Goal: Task Accomplishment & Management: Use online tool/utility

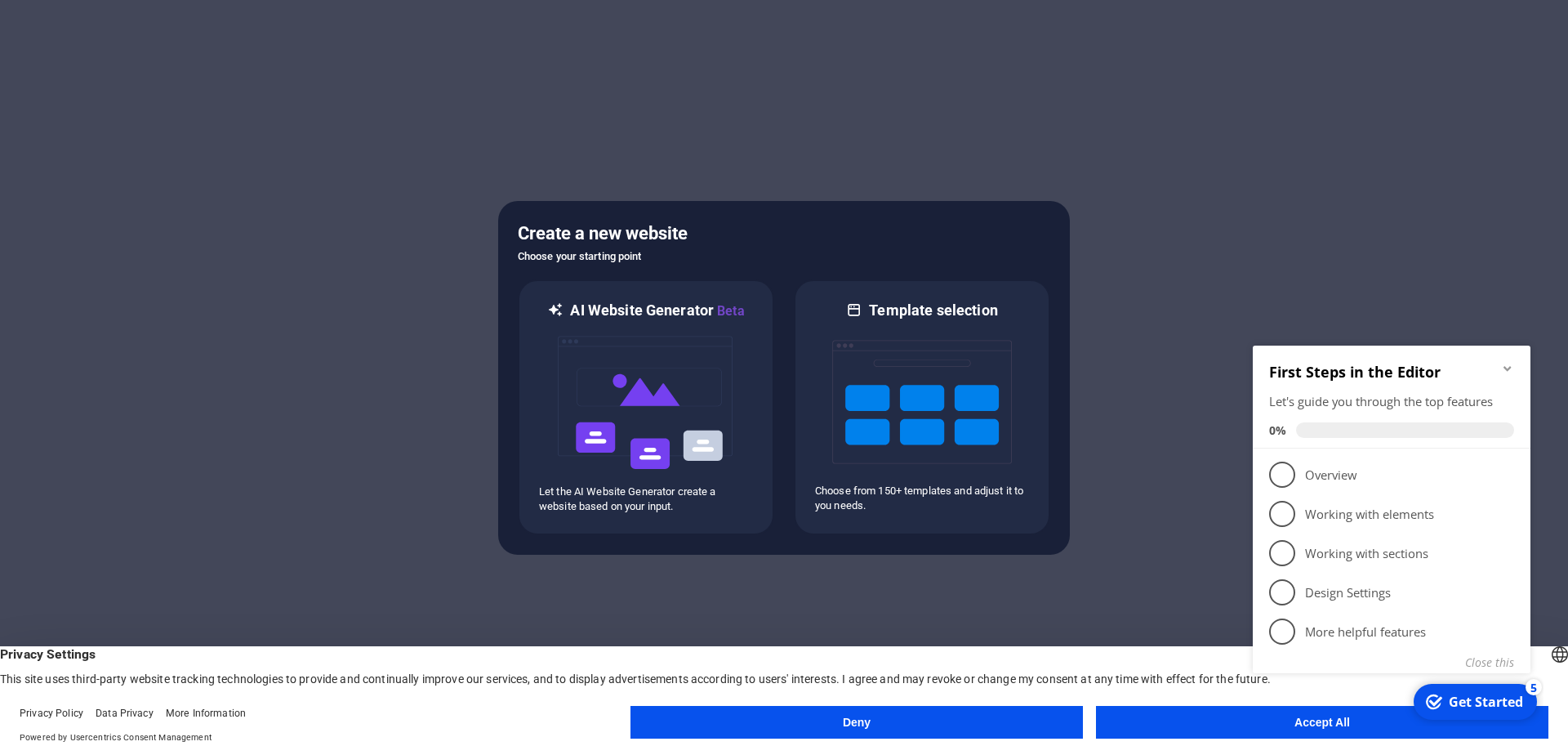
click at [1503, 365] on icon "Minimize checklist" at bounding box center [1507, 368] width 13 height 13
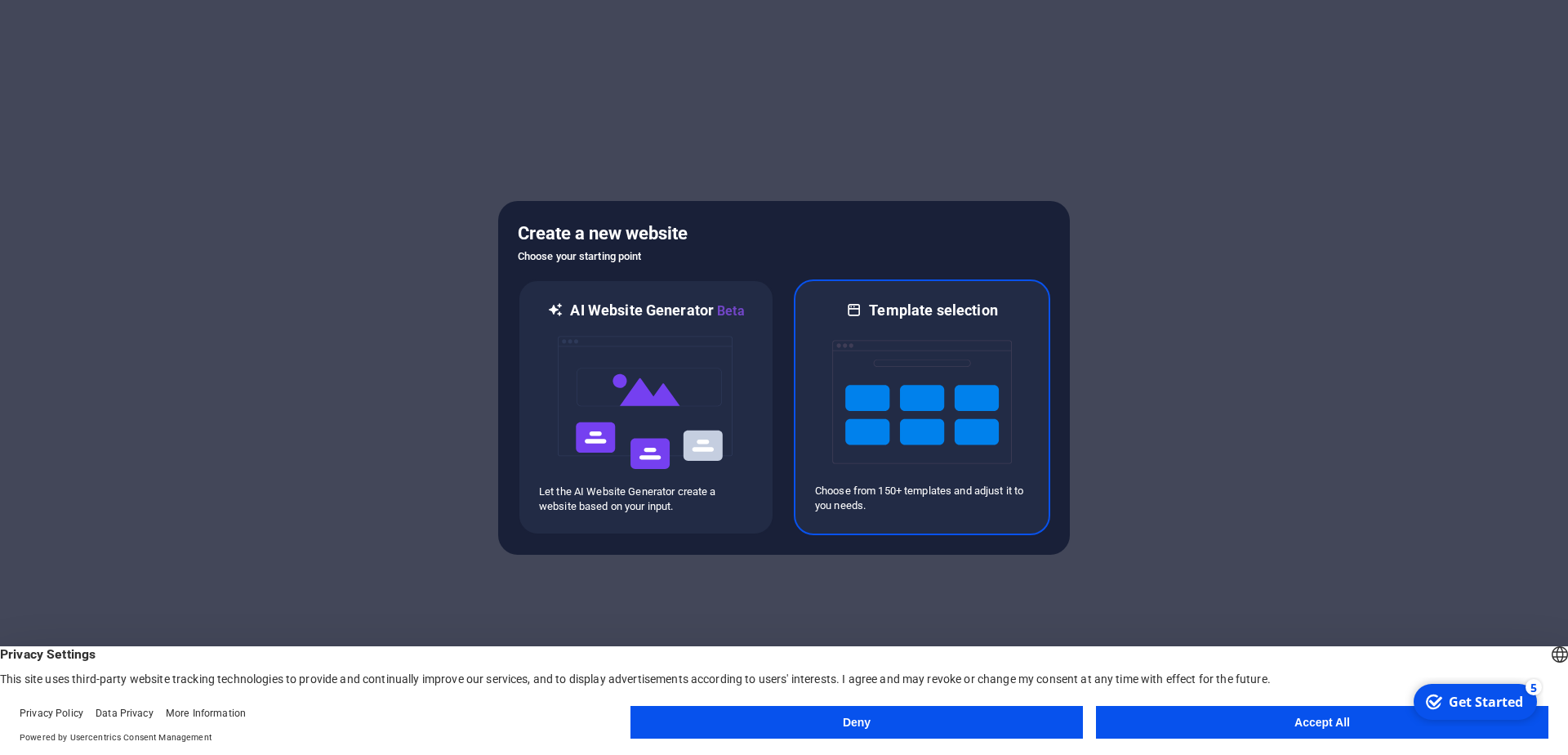
click at [937, 405] on img at bounding box center [922, 401] width 180 height 164
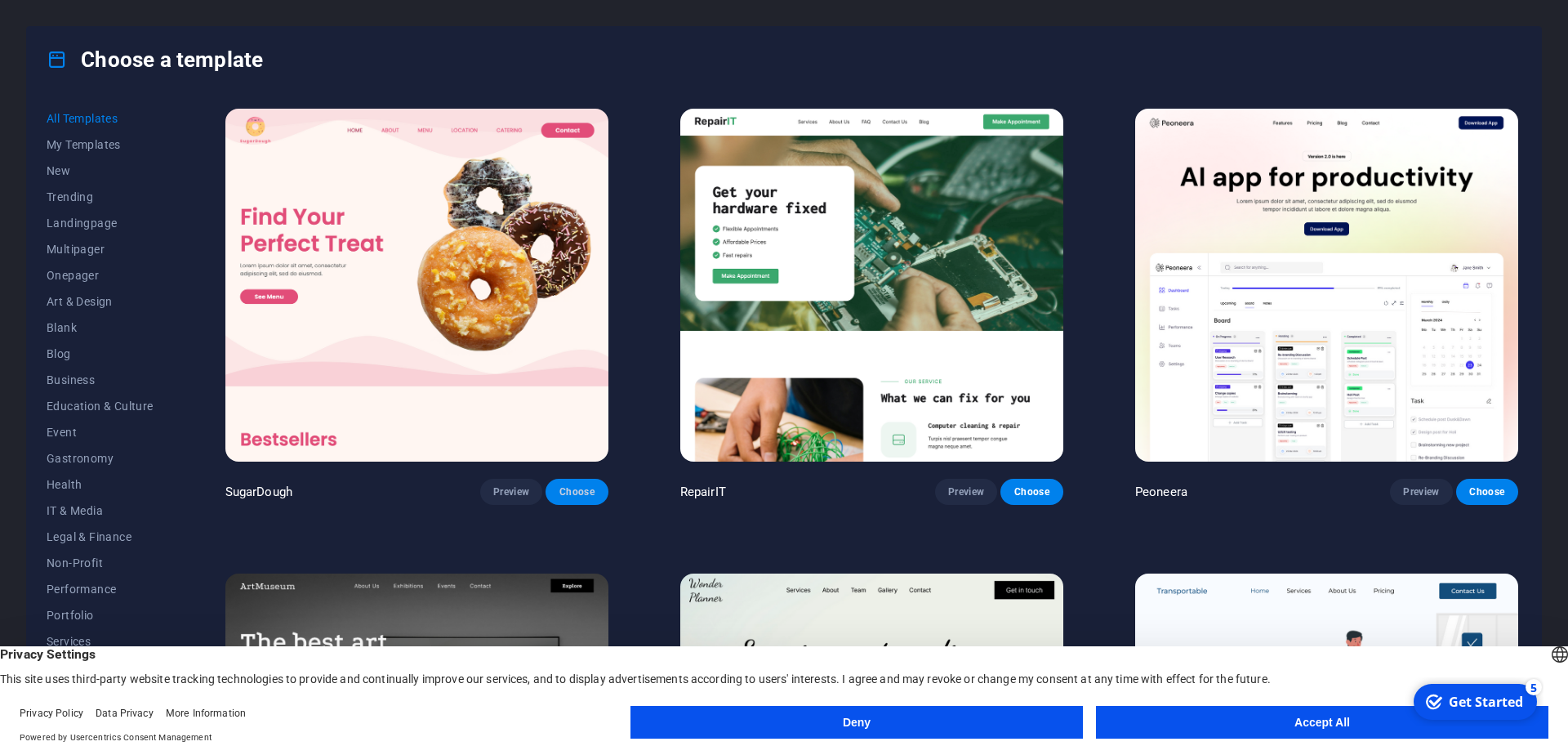
click at [570, 491] on span "Choose" at bounding box center [576, 491] width 36 height 13
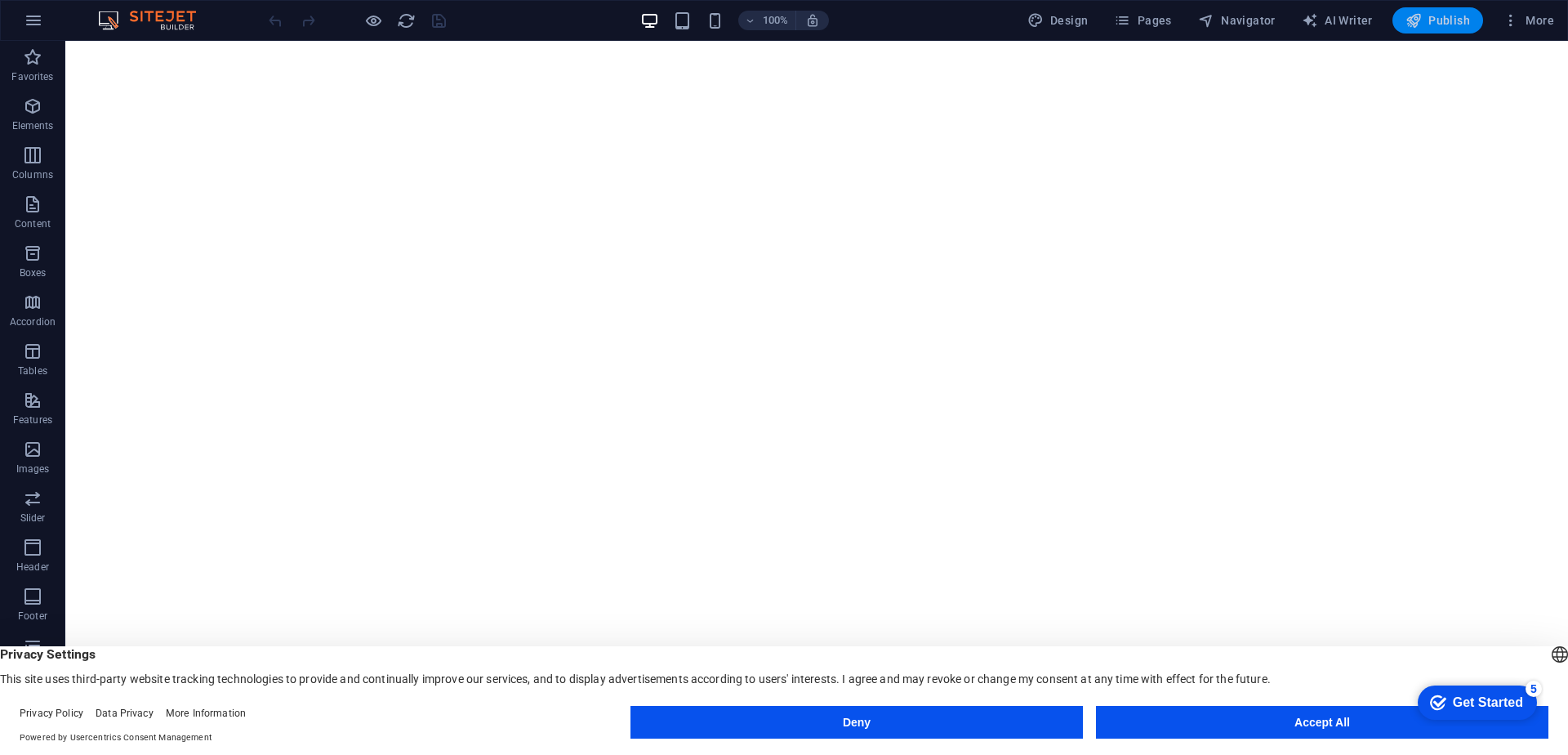
click at [1446, 21] on span "Publish" at bounding box center [1438, 21] width 64 height 16
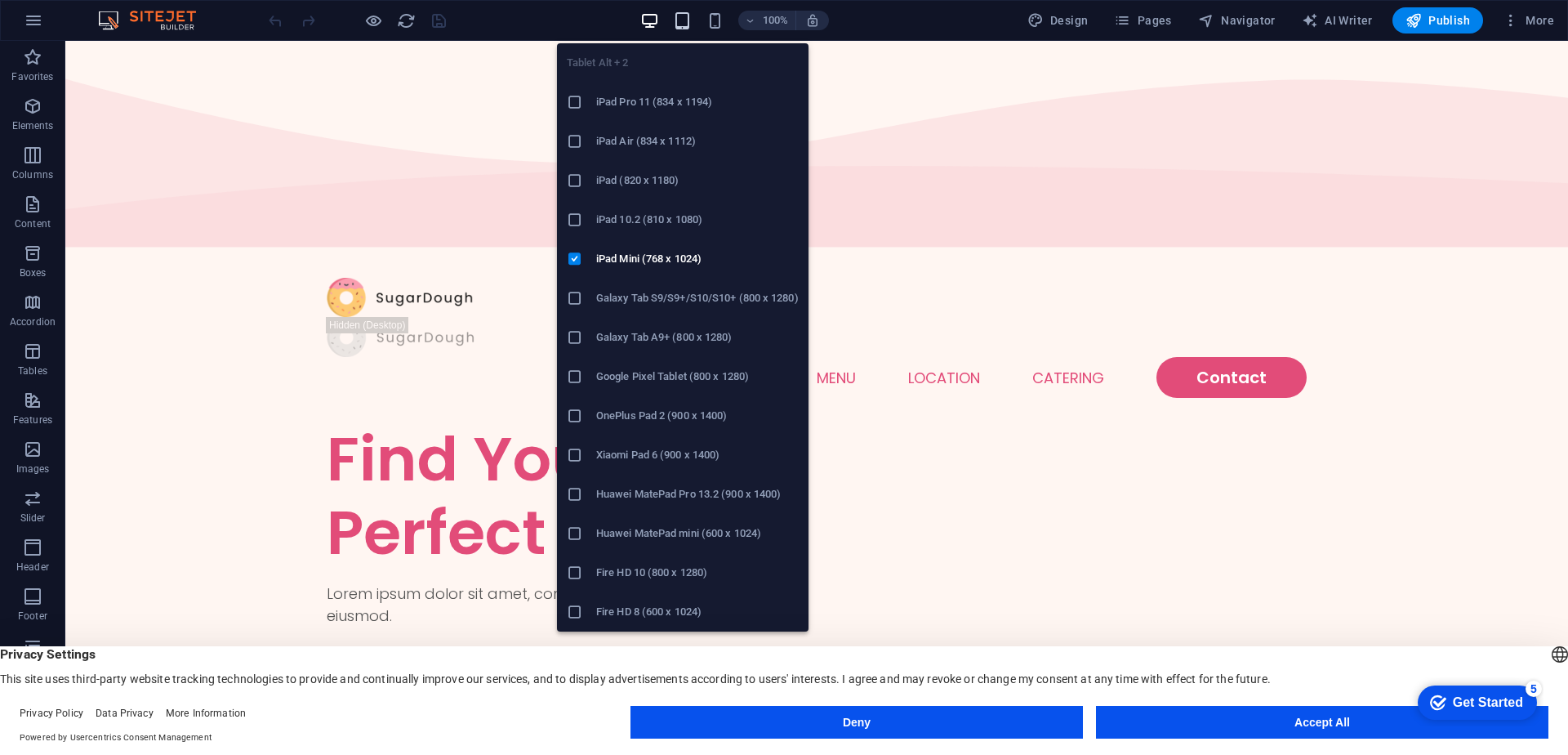
click at [684, 17] on icon "button" at bounding box center [682, 21] width 19 height 19
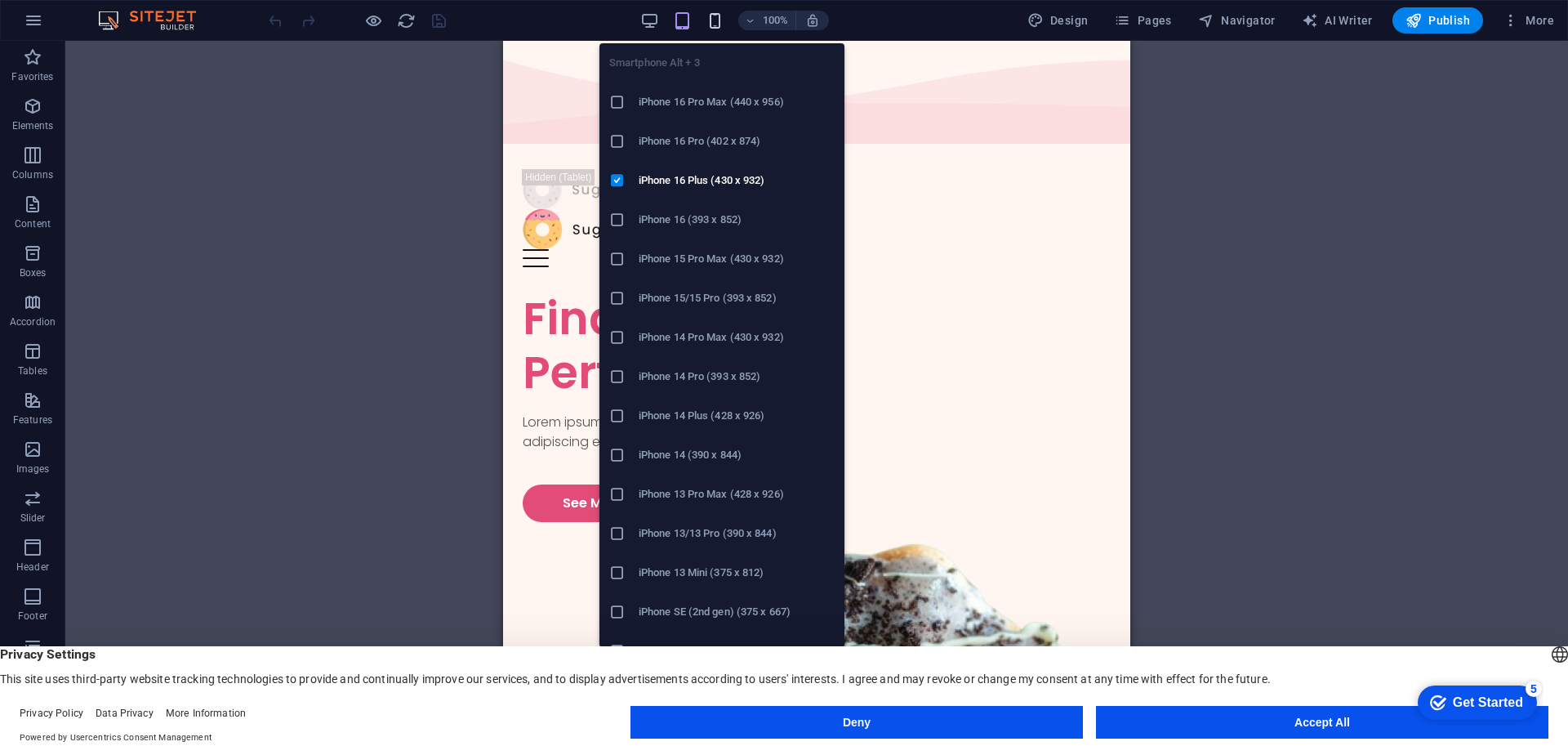
click at [719, 24] on icon "button" at bounding box center [715, 21] width 19 height 19
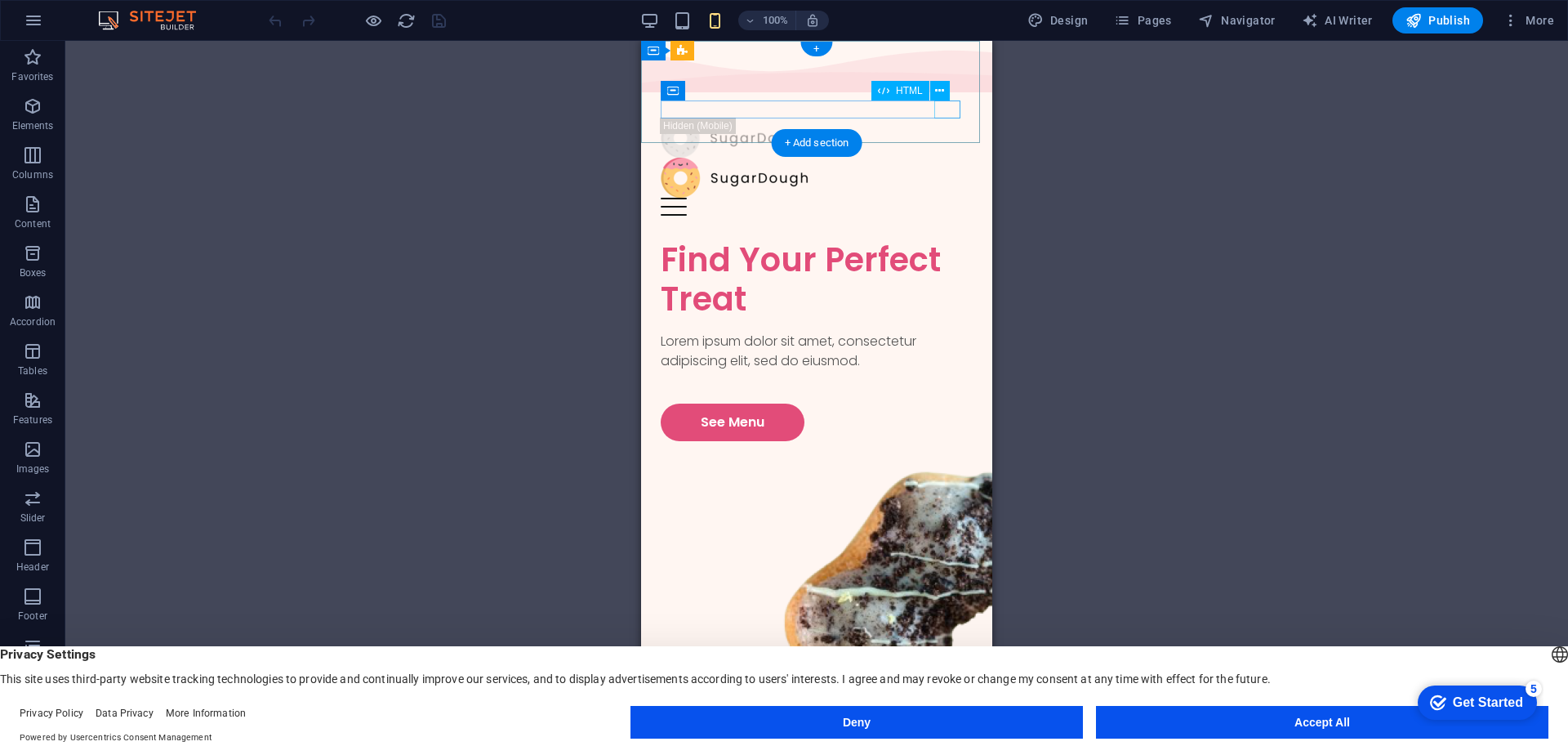
click at [947, 197] on div at bounding box center [817, 206] width 312 height 18
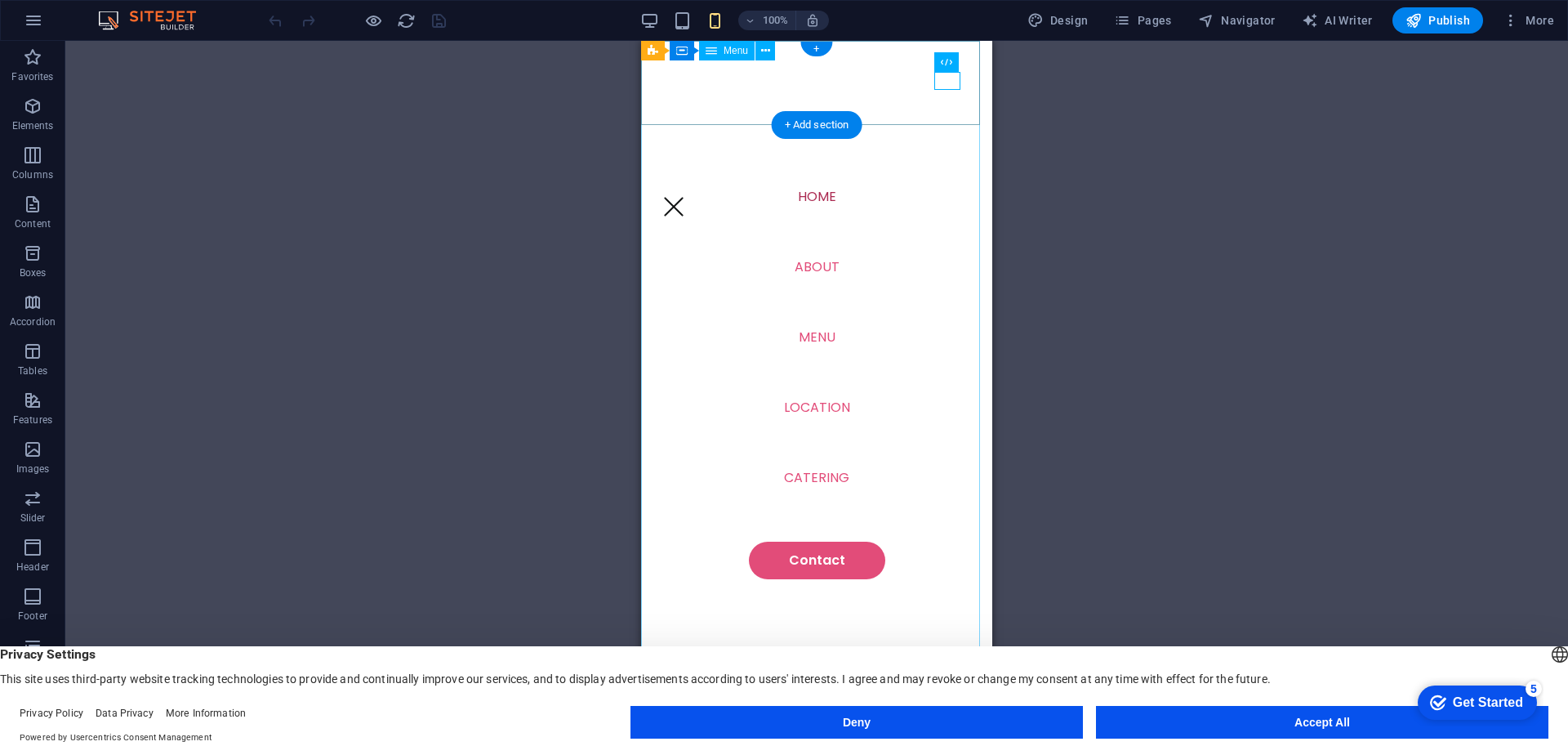
click at [797, 262] on nav "Home About Menu Location Catering Contact" at bounding box center [817, 385] width 351 height 688
click at [687, 197] on div at bounding box center [674, 206] width 26 height 18
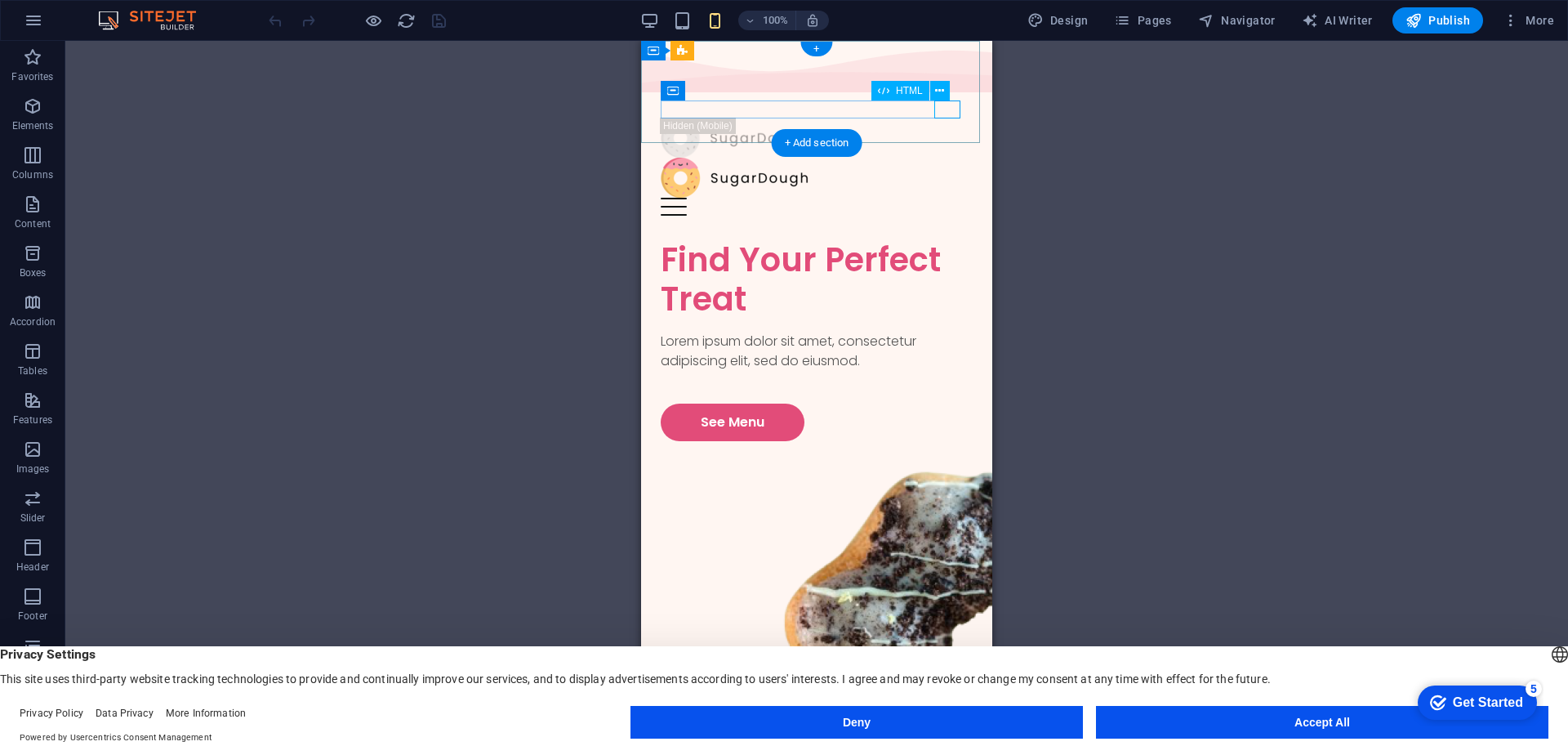
click at [947, 197] on div at bounding box center [817, 206] width 312 height 18
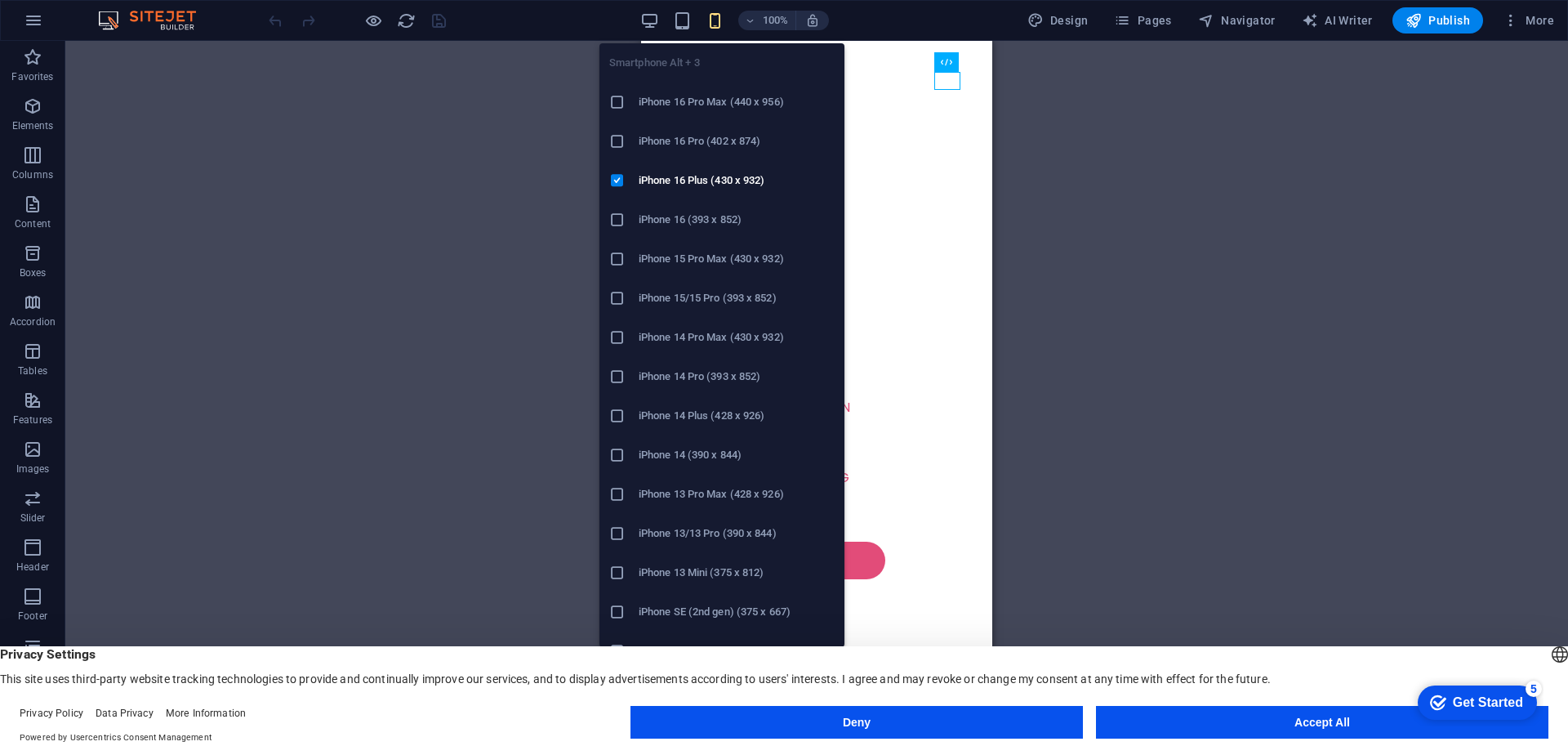
click at [710, 529] on h6 "iPhone 13/13 Pro (390 x 844)" at bounding box center [736, 533] width 196 height 20
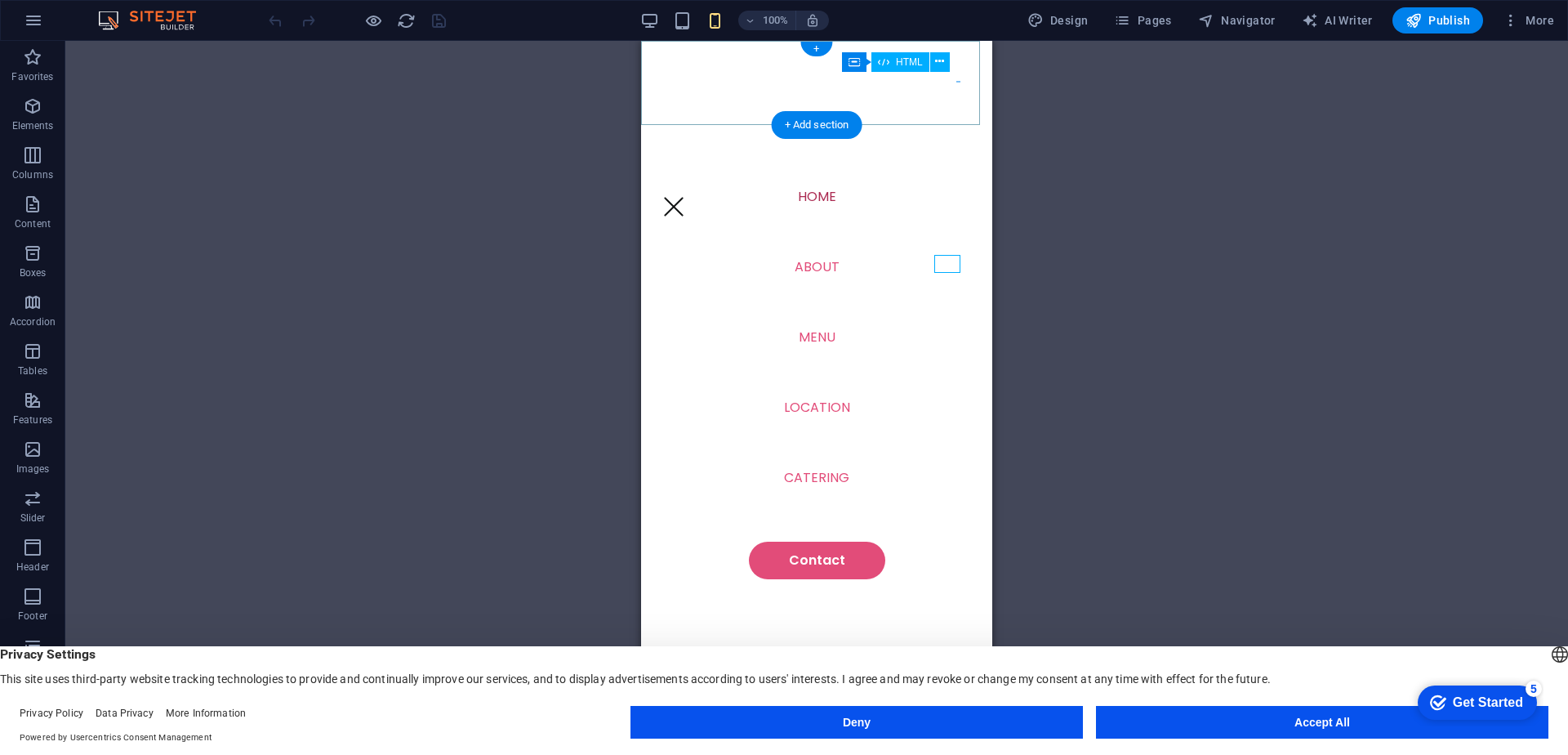
click at [687, 197] on div at bounding box center [674, 206] width 26 height 18
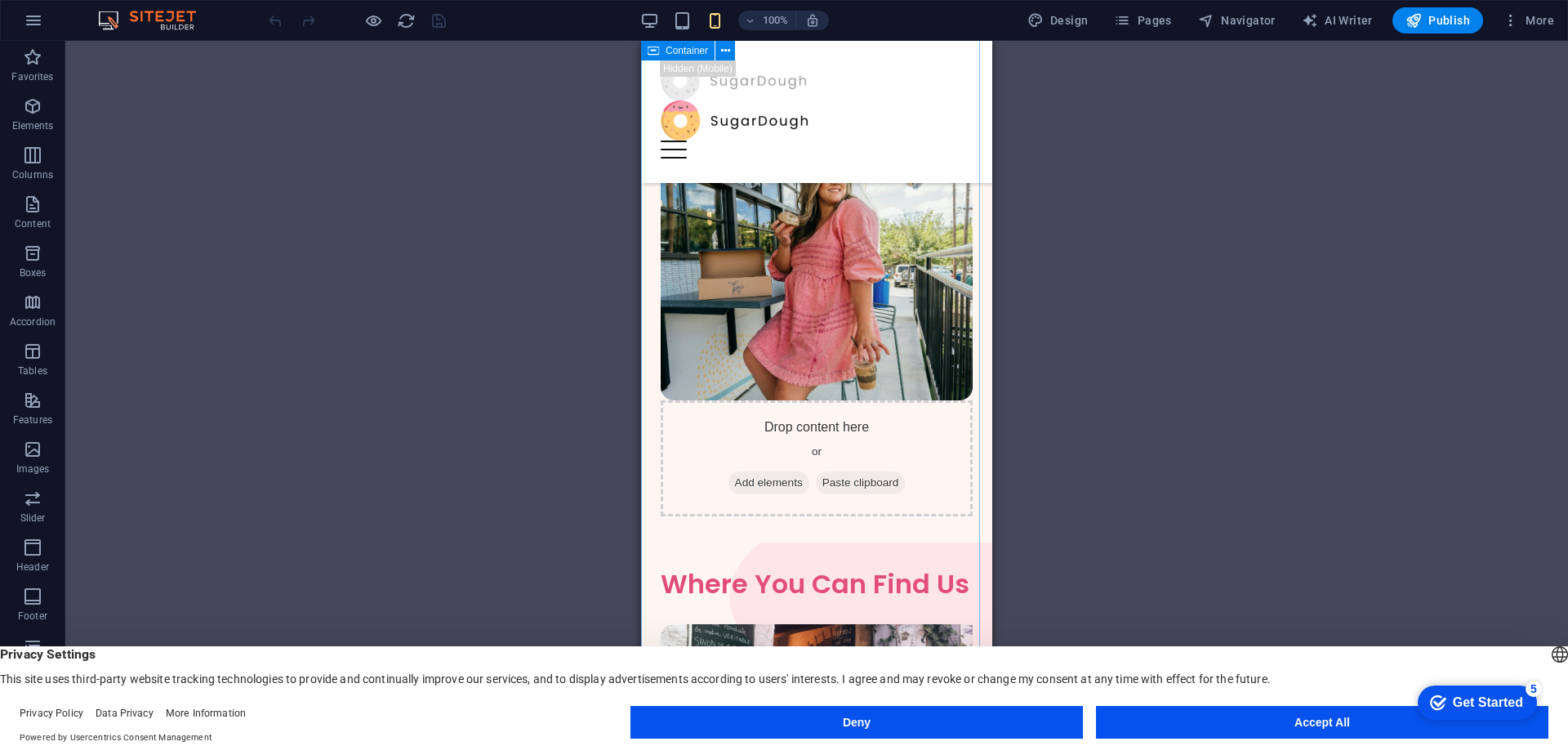
scroll to position [3537, 0]
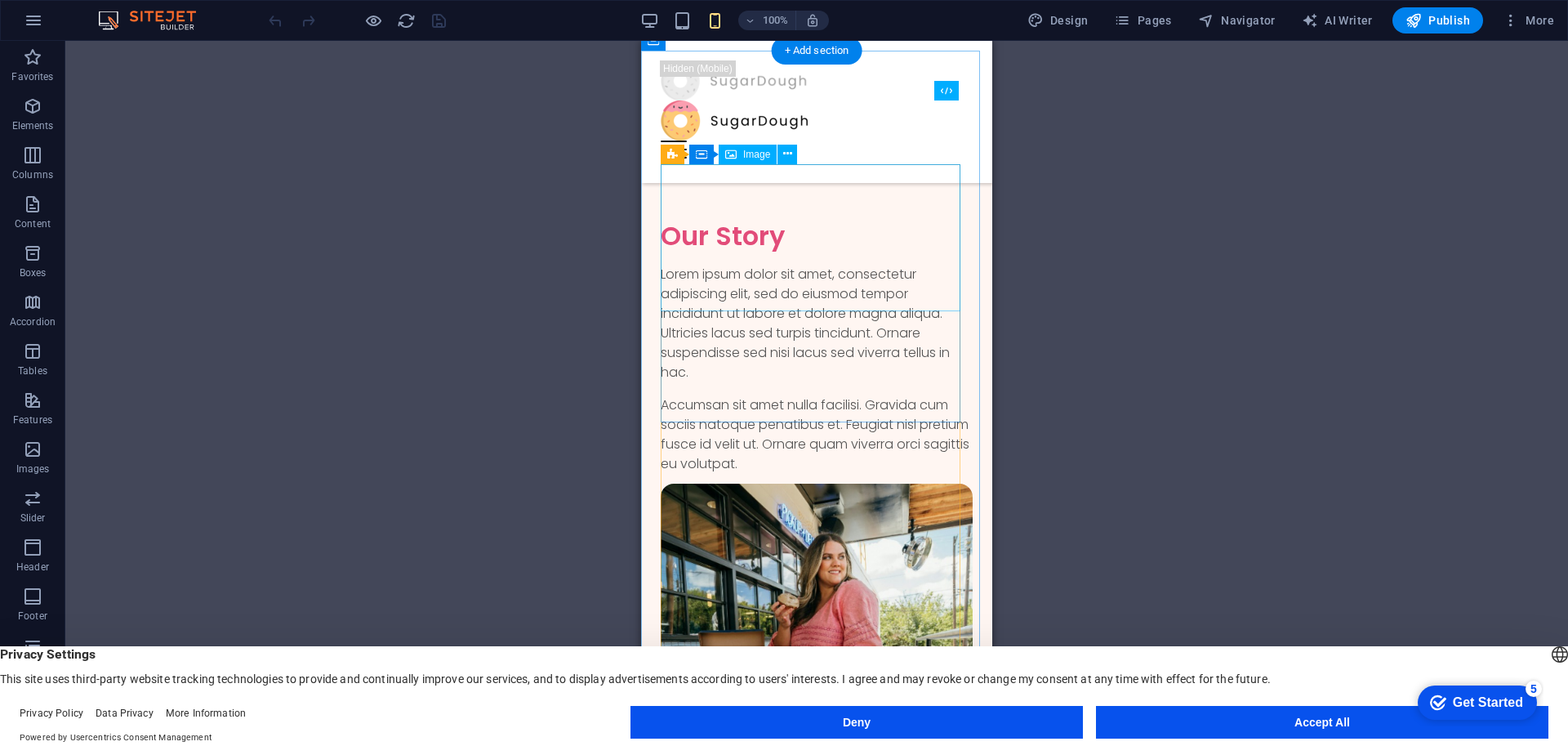
select select "vw"
select select "px"
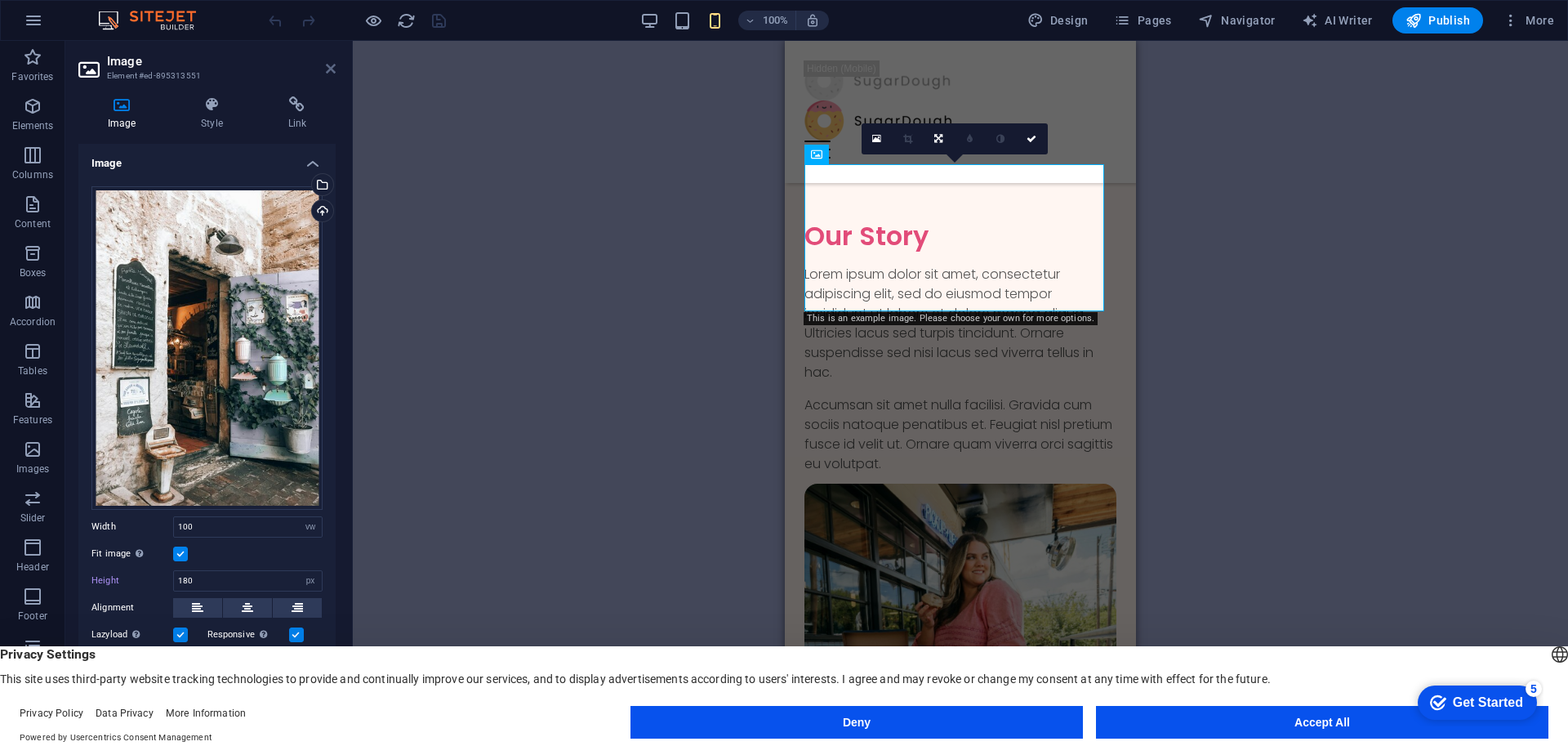
click at [328, 71] on icon at bounding box center [331, 68] width 10 height 13
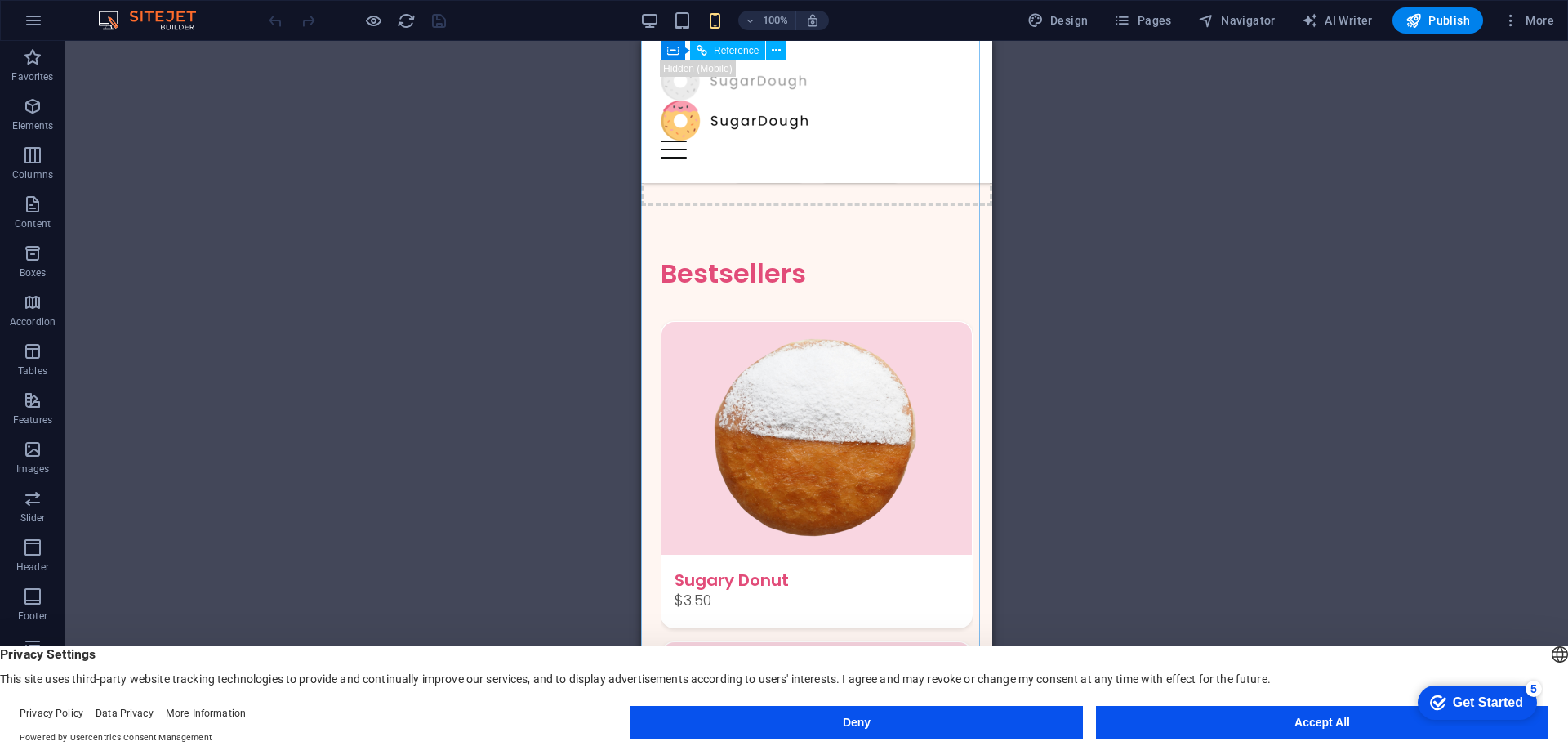
scroll to position [0, 0]
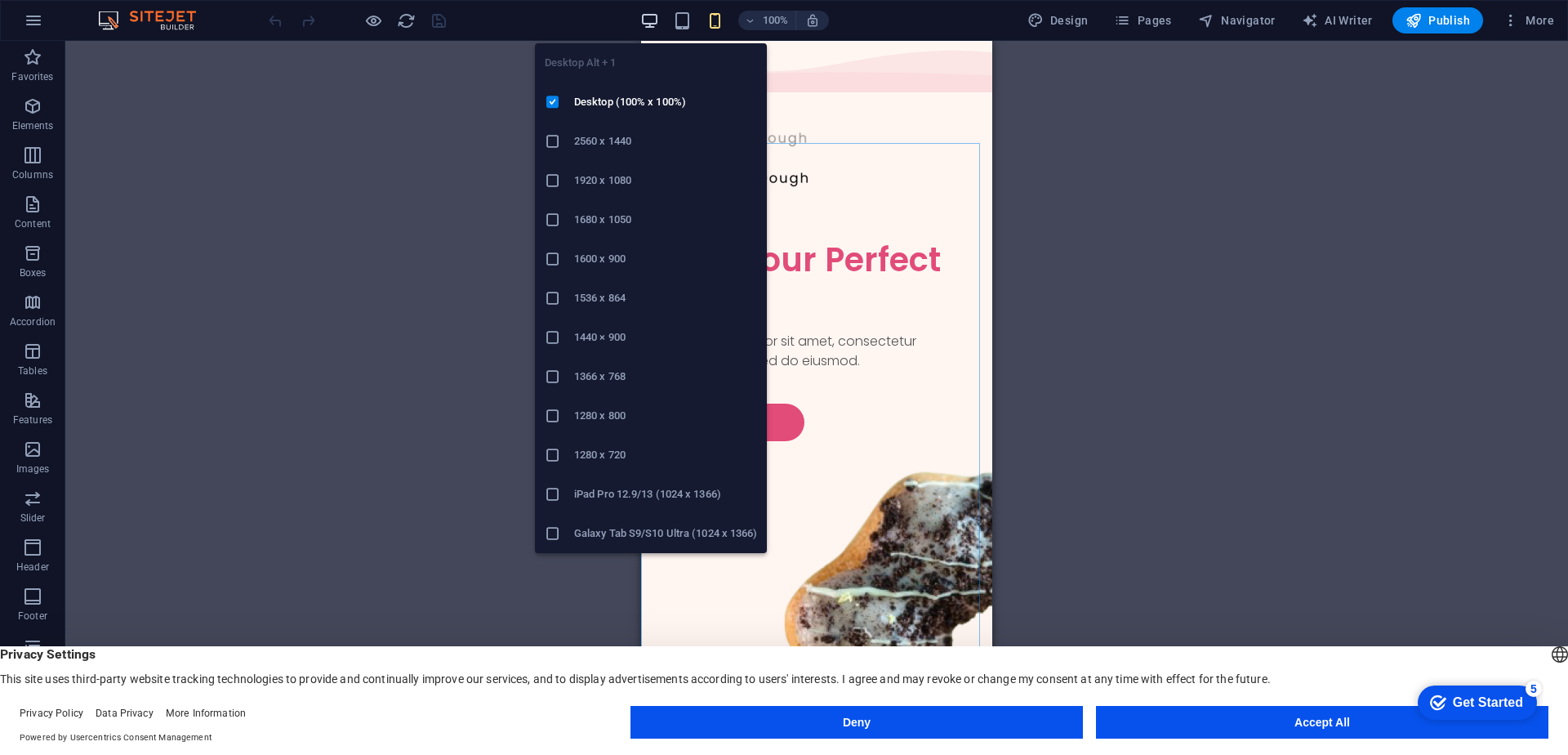
click at [653, 27] on icon "button" at bounding box center [650, 21] width 19 height 19
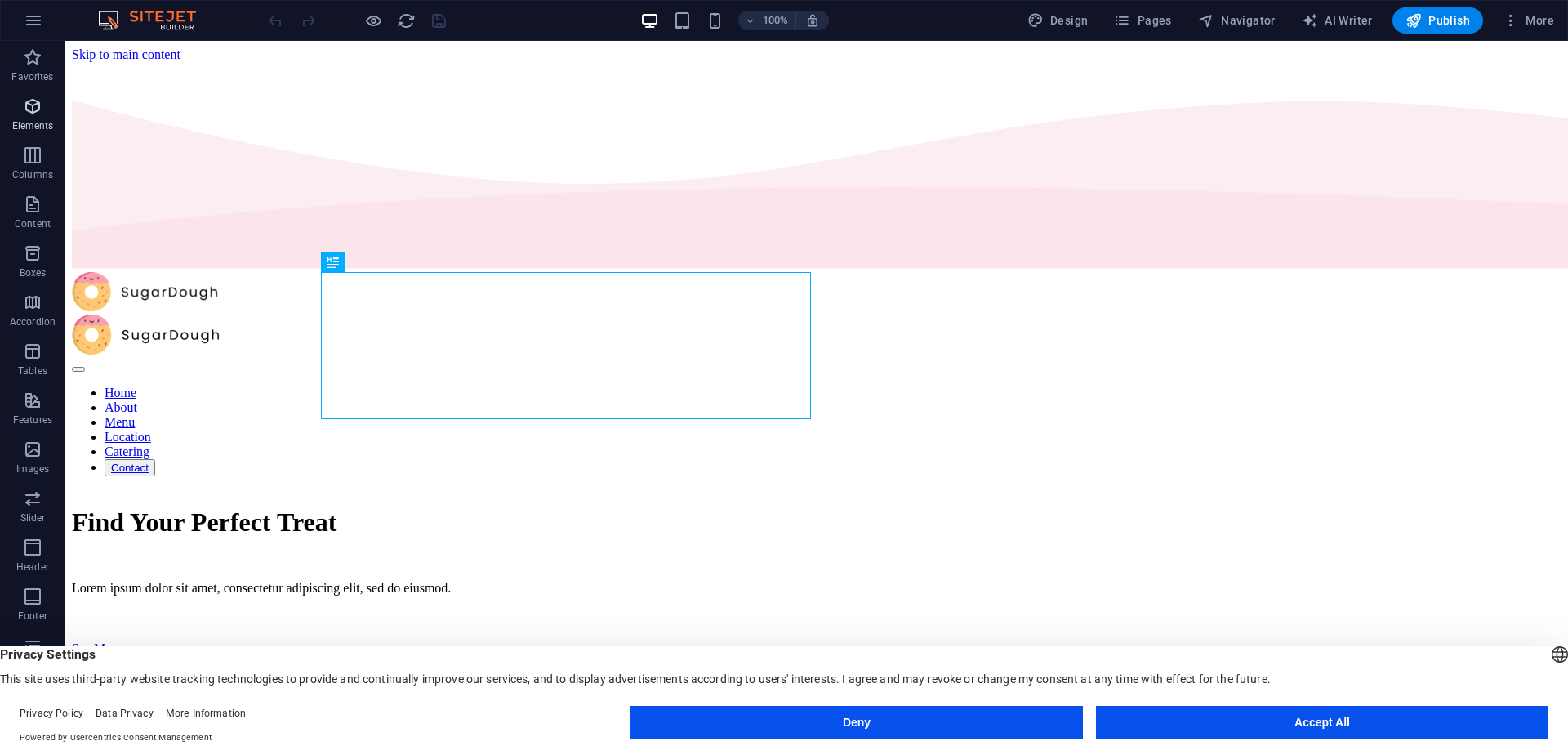
click at [30, 120] on p "Elements" at bounding box center [33, 125] width 42 height 13
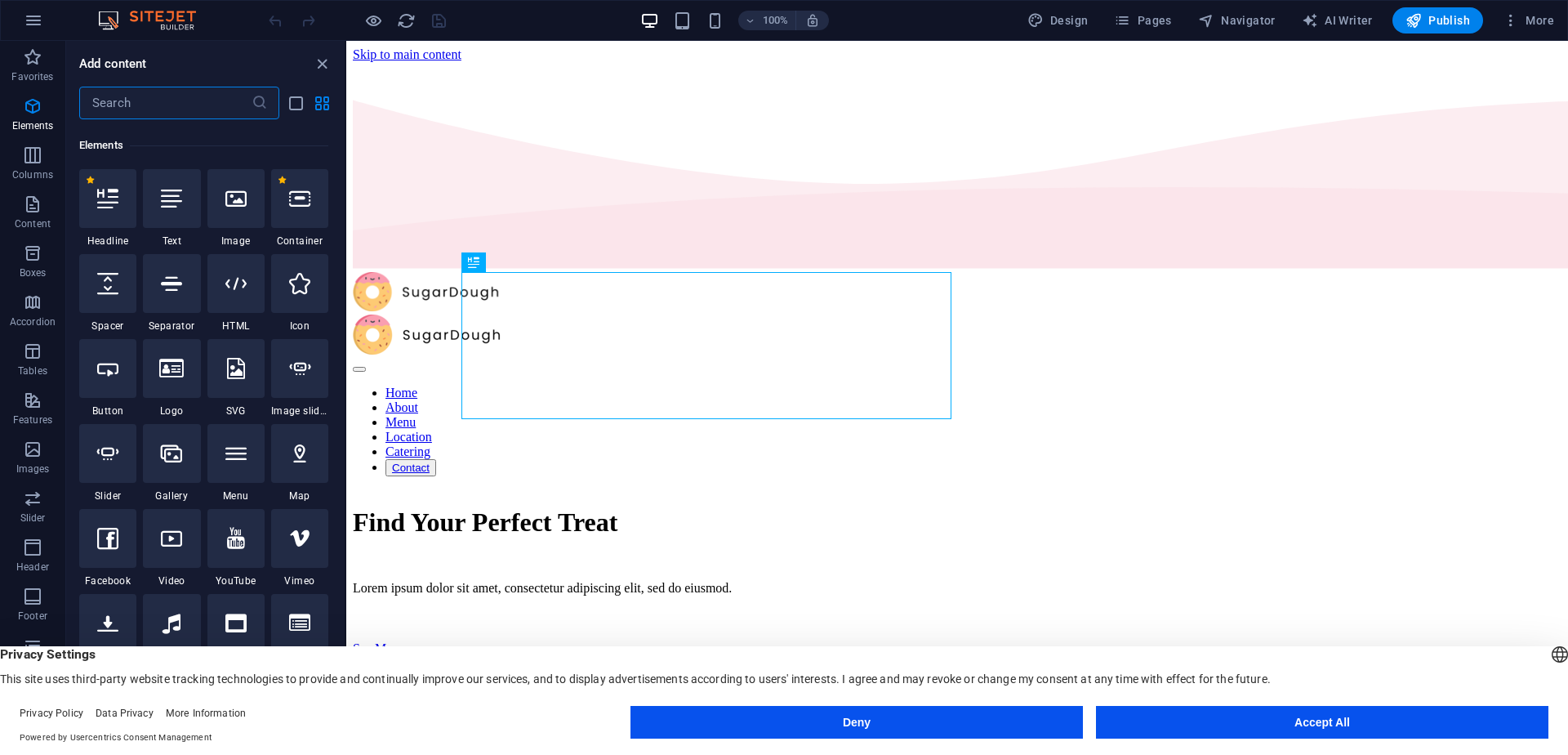
scroll to position [174, 0]
click at [181, 203] on icon at bounding box center [172, 196] width 21 height 21
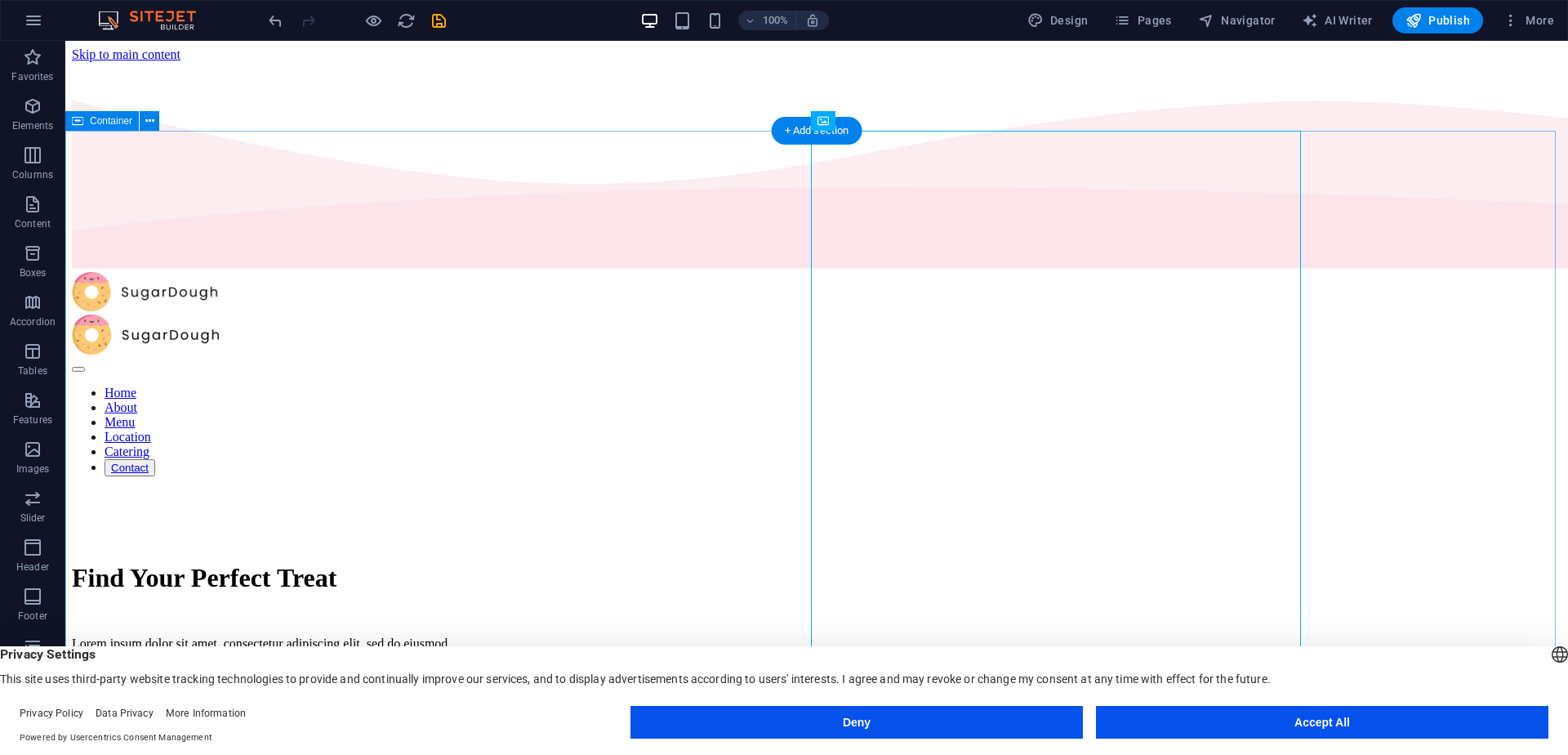
select select "vh"
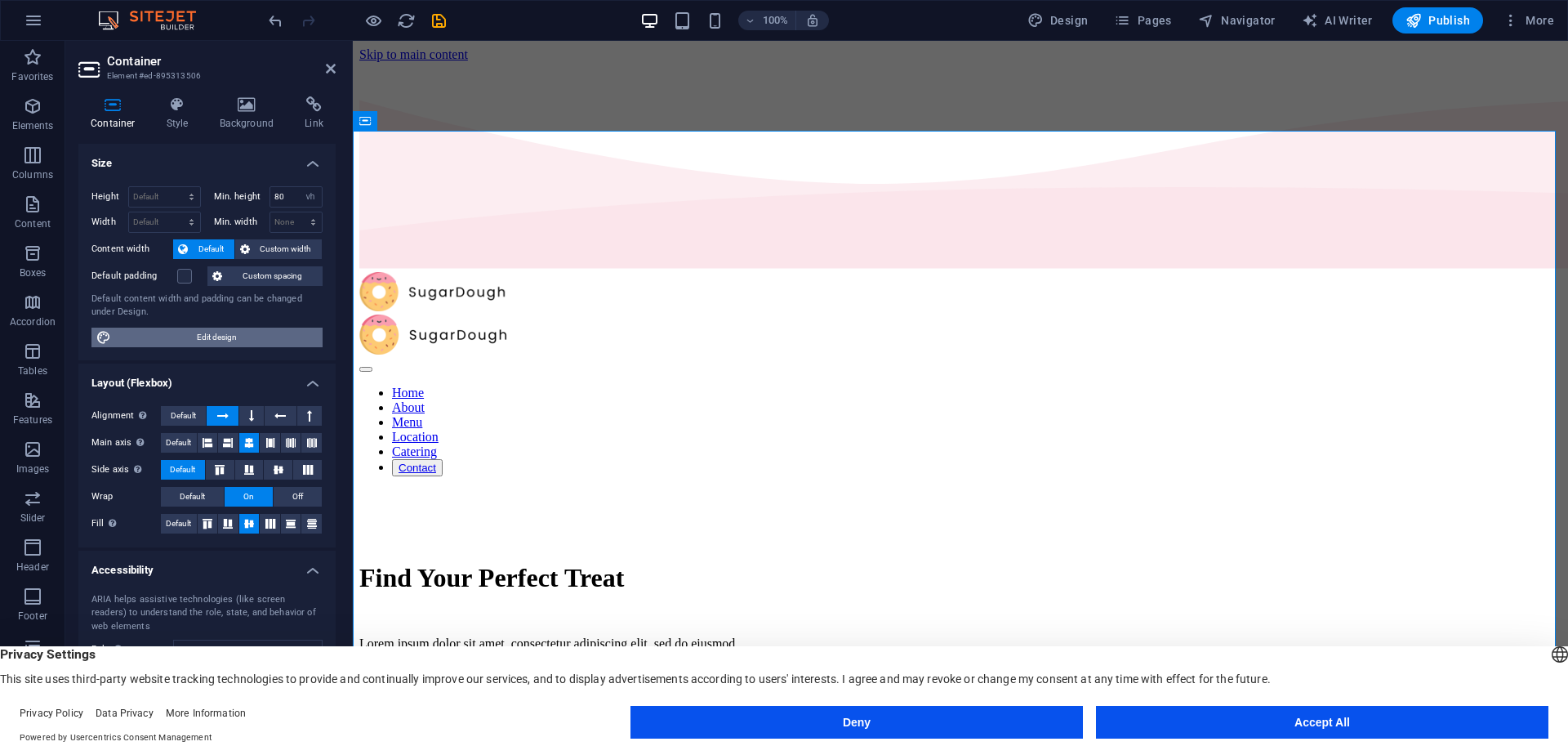
click at [191, 335] on span "Edit design" at bounding box center [217, 338] width 202 height 20
select select "rem"
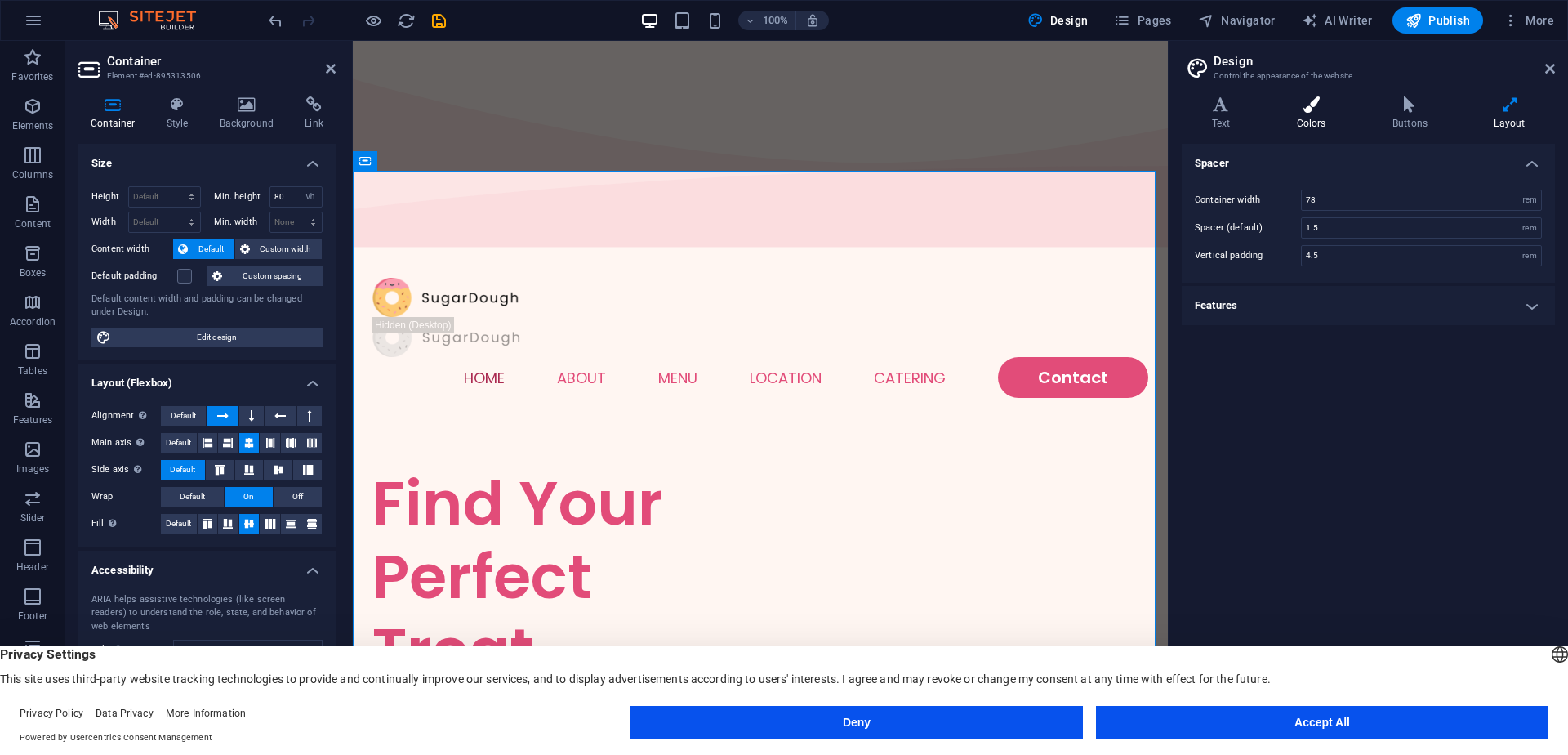
click at [1318, 113] on h4 "Colors" at bounding box center [1314, 113] width 96 height 34
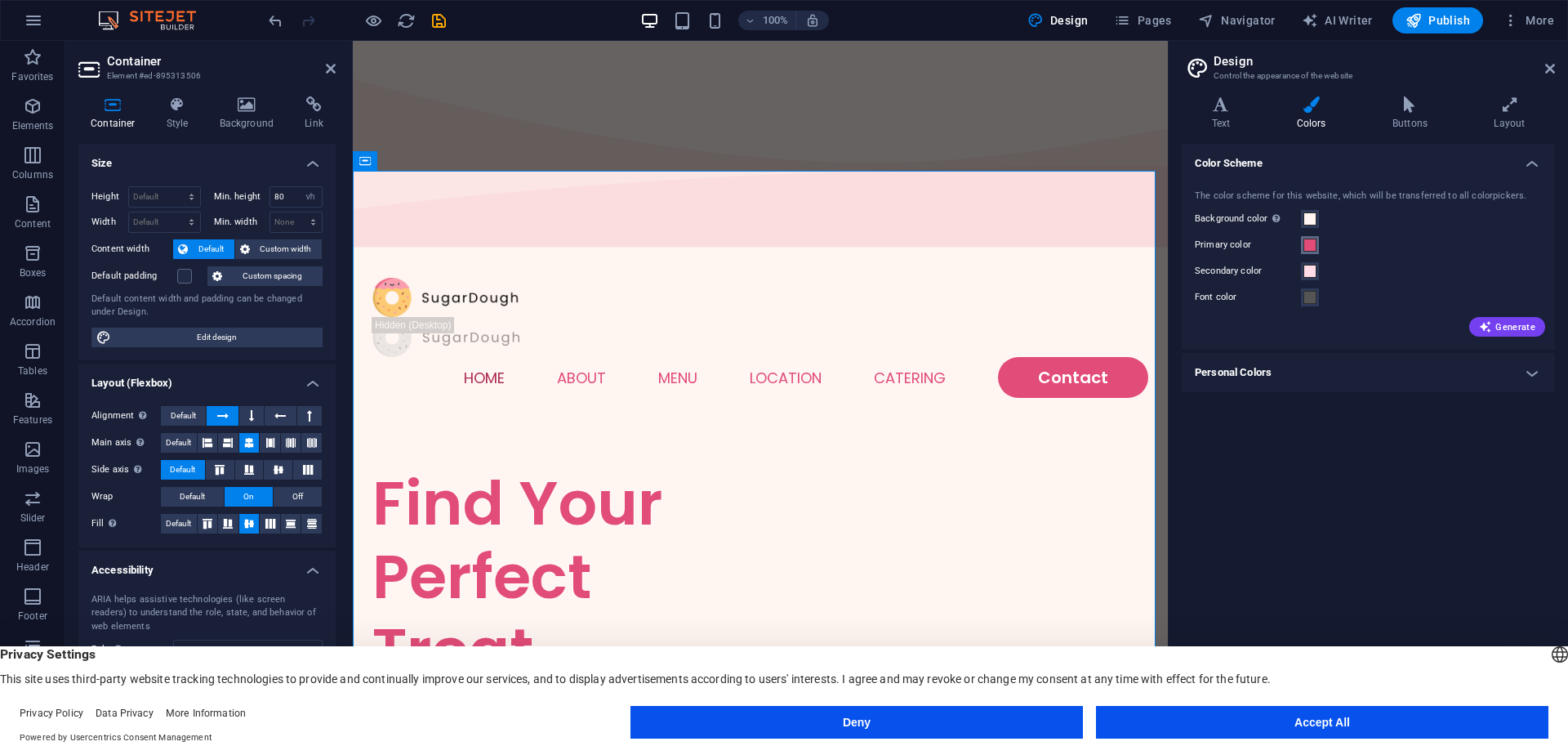
click at [1312, 243] on span at bounding box center [1310, 245] width 13 height 13
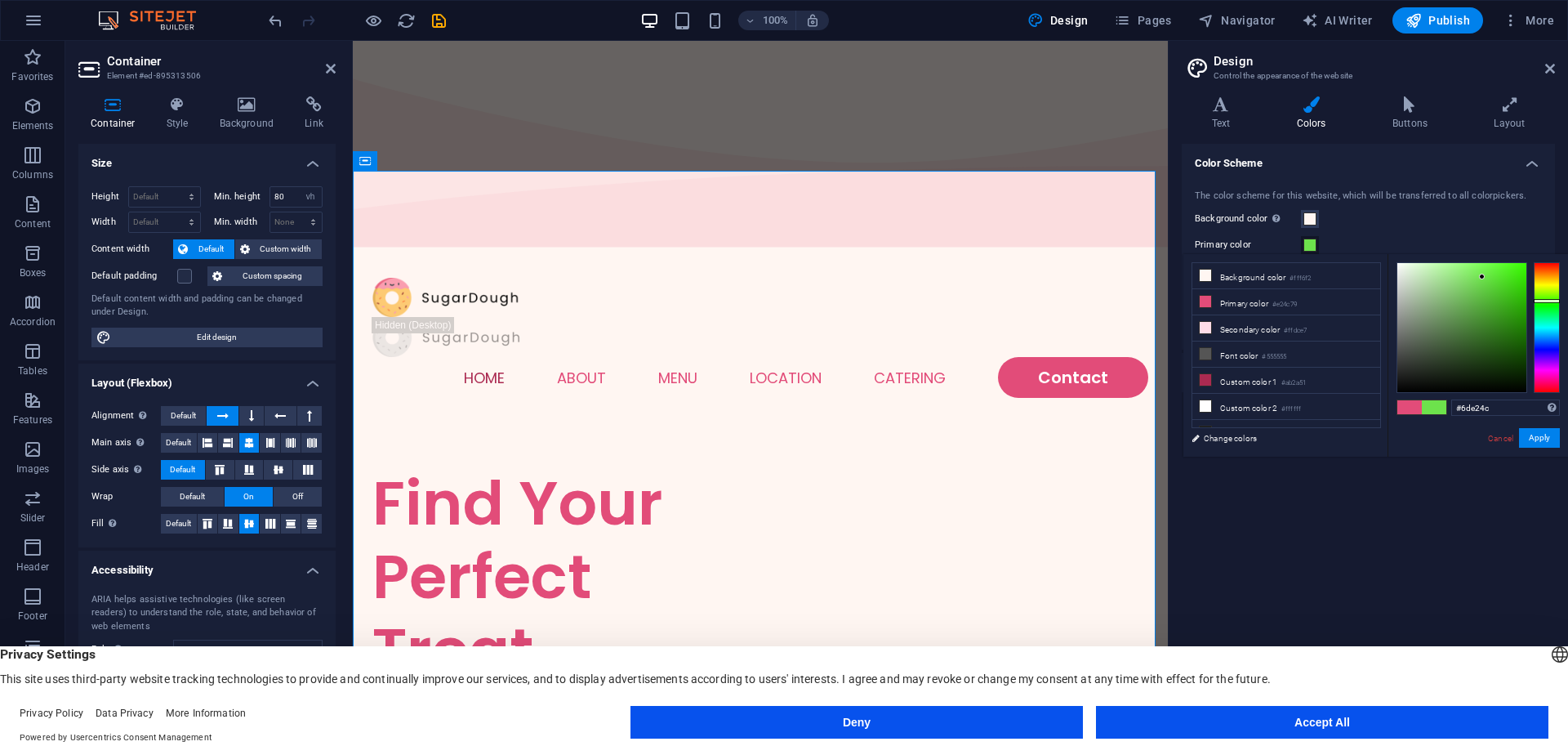
click at [1551, 300] on div at bounding box center [1547, 327] width 26 height 130
type input "#60d83e"
click at [1489, 281] on div at bounding box center [1462, 327] width 129 height 129
click at [1518, 566] on div "Color Scheme The color scheme for this website, which will be transferred to al…" at bounding box center [1369, 430] width 373 height 572
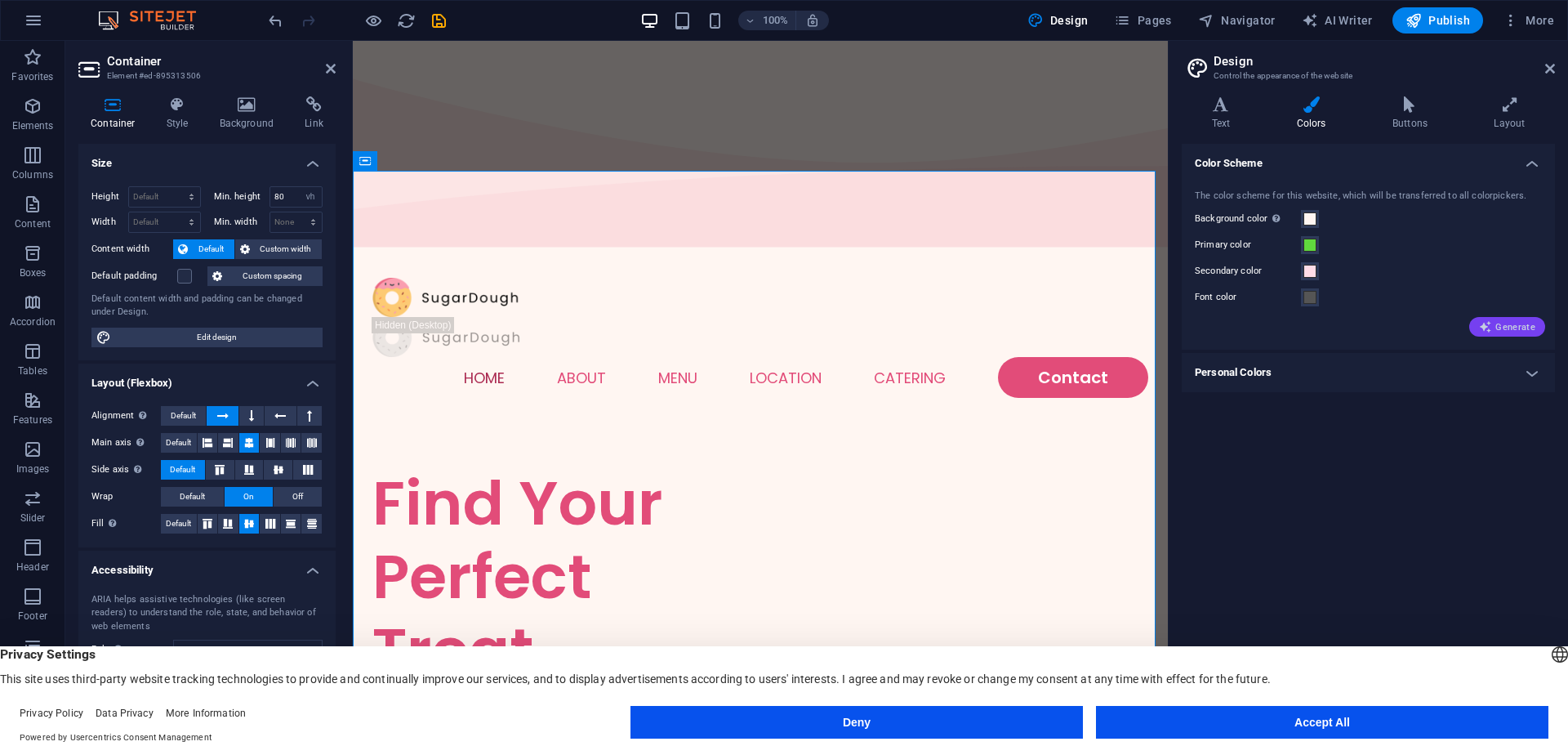
click at [1497, 323] on span "Generate" at bounding box center [1507, 326] width 56 height 13
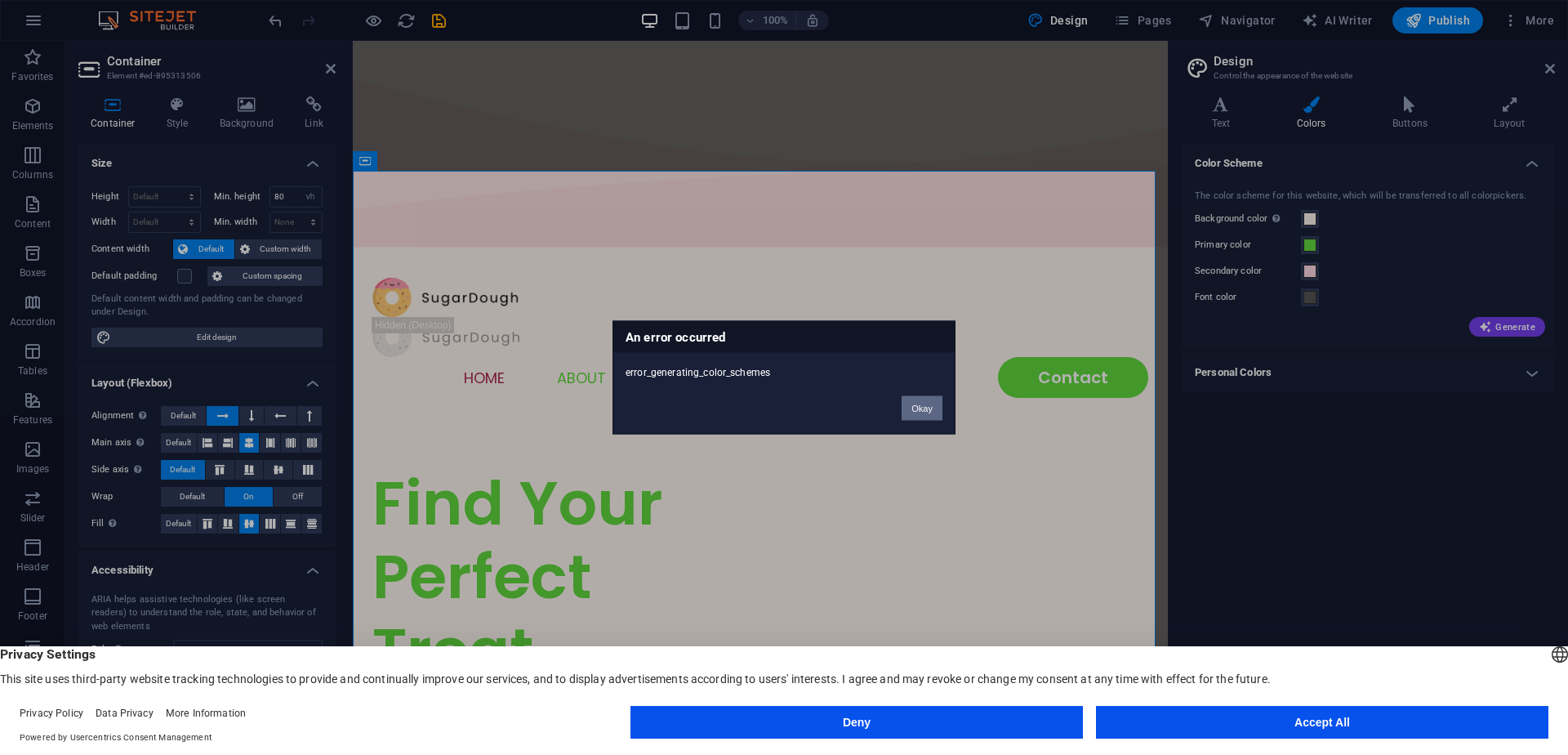
click at [920, 411] on button "Okay" at bounding box center [922, 407] width 41 height 24
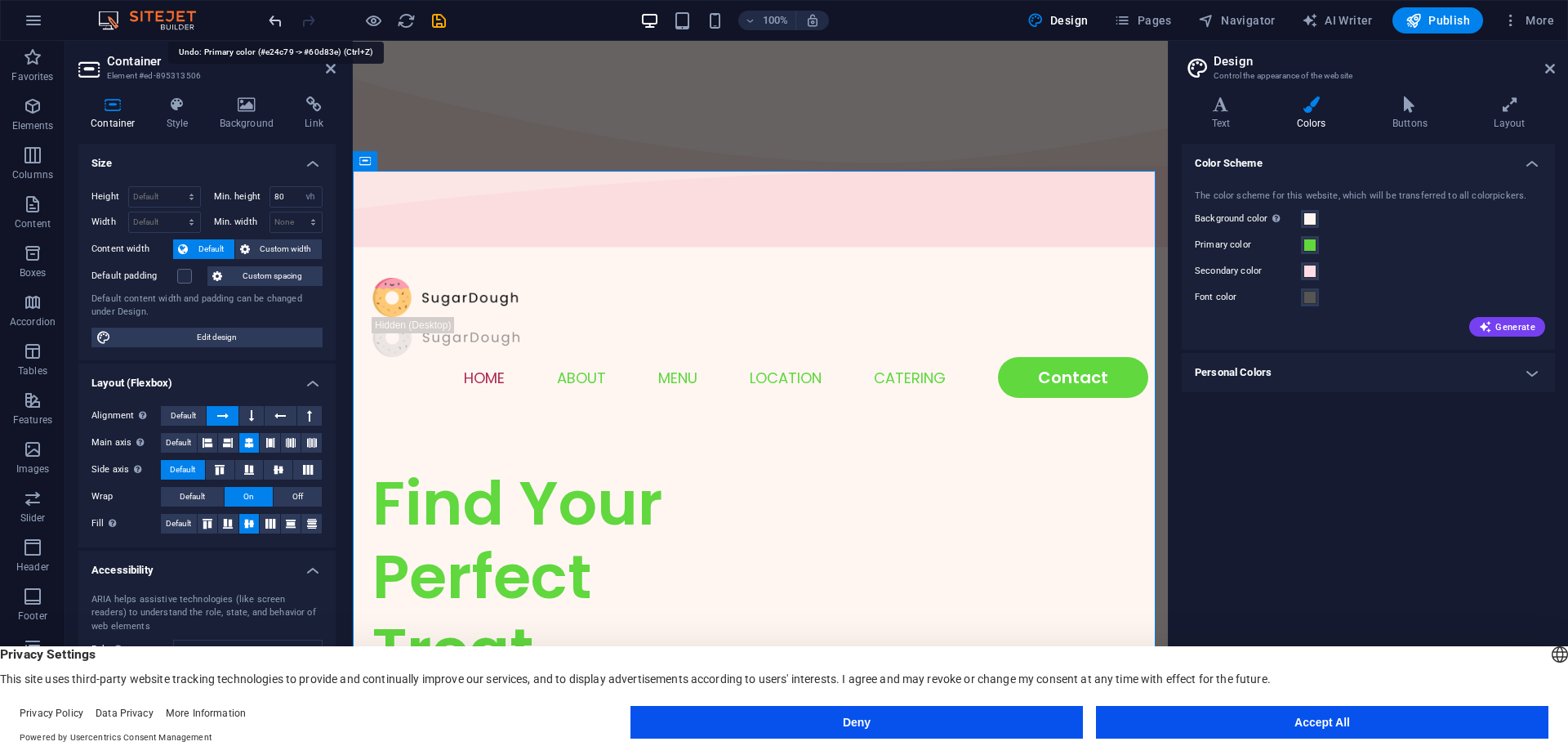
click at [272, 25] on icon "undo" at bounding box center [275, 21] width 19 height 19
click at [32, 214] on icon "button" at bounding box center [33, 205] width 20 height 20
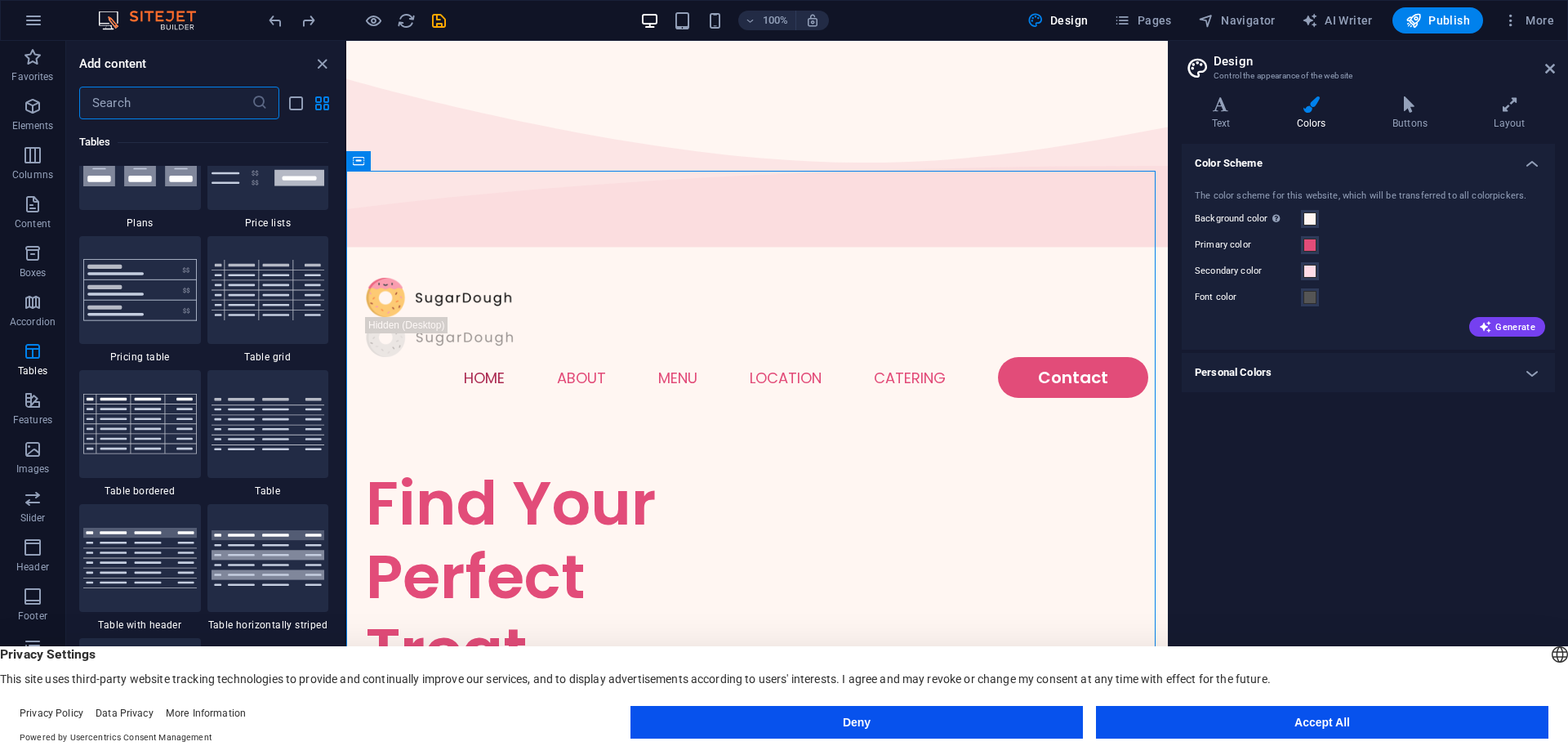
scroll to position [6125, 0]
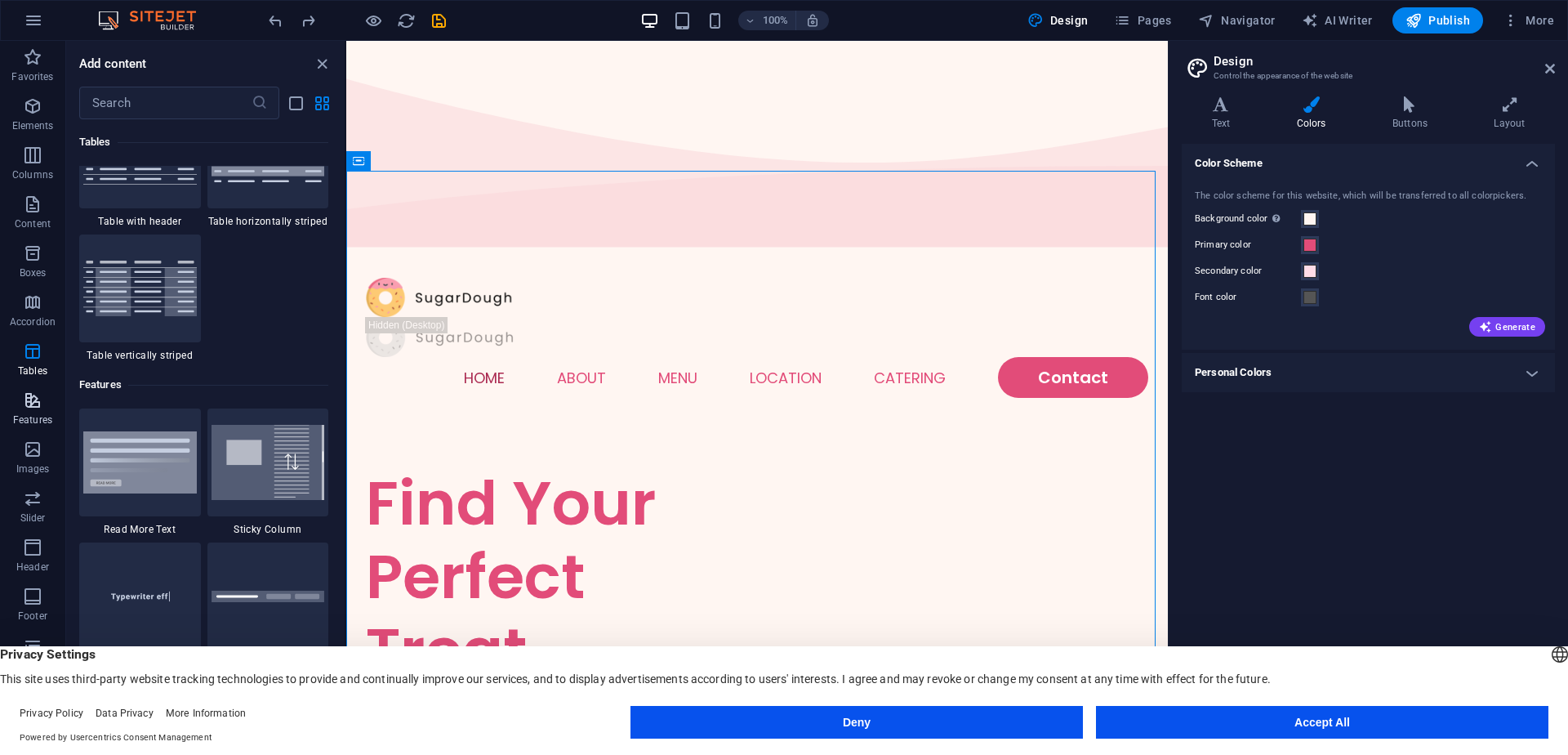
click at [24, 392] on icon "button" at bounding box center [33, 400] width 20 height 20
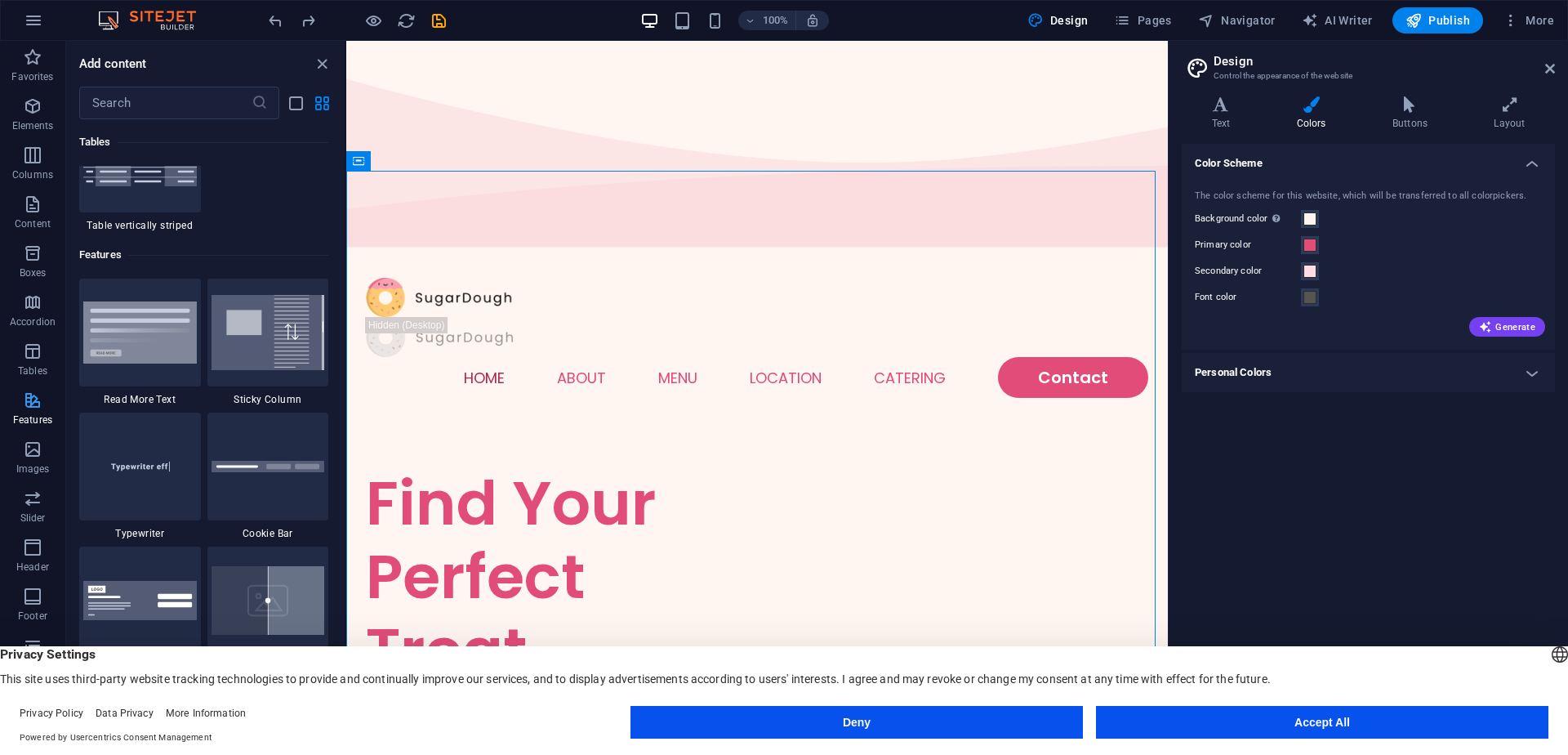
scroll to position [6368, 0]
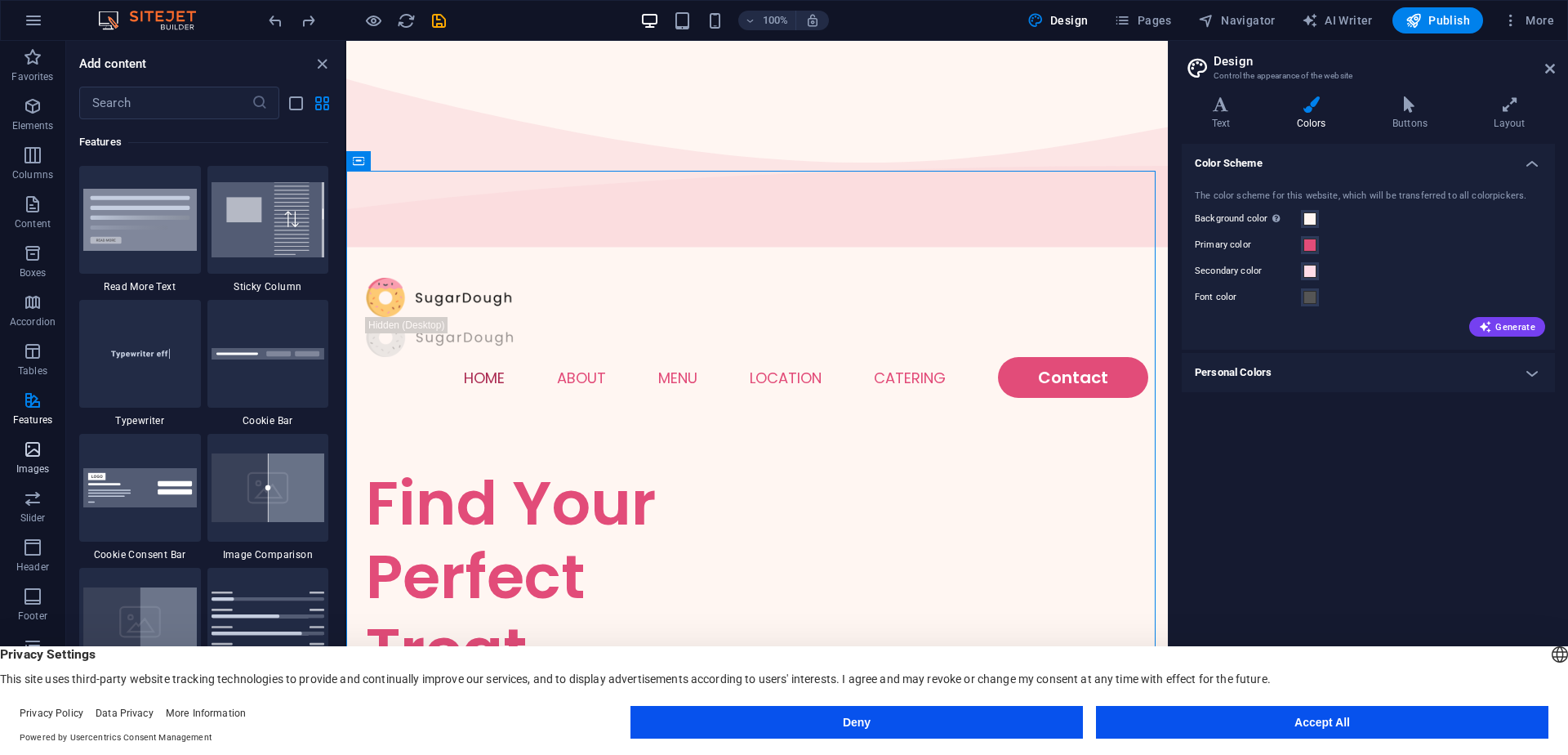
click at [36, 452] on icon "button" at bounding box center [33, 449] width 20 height 20
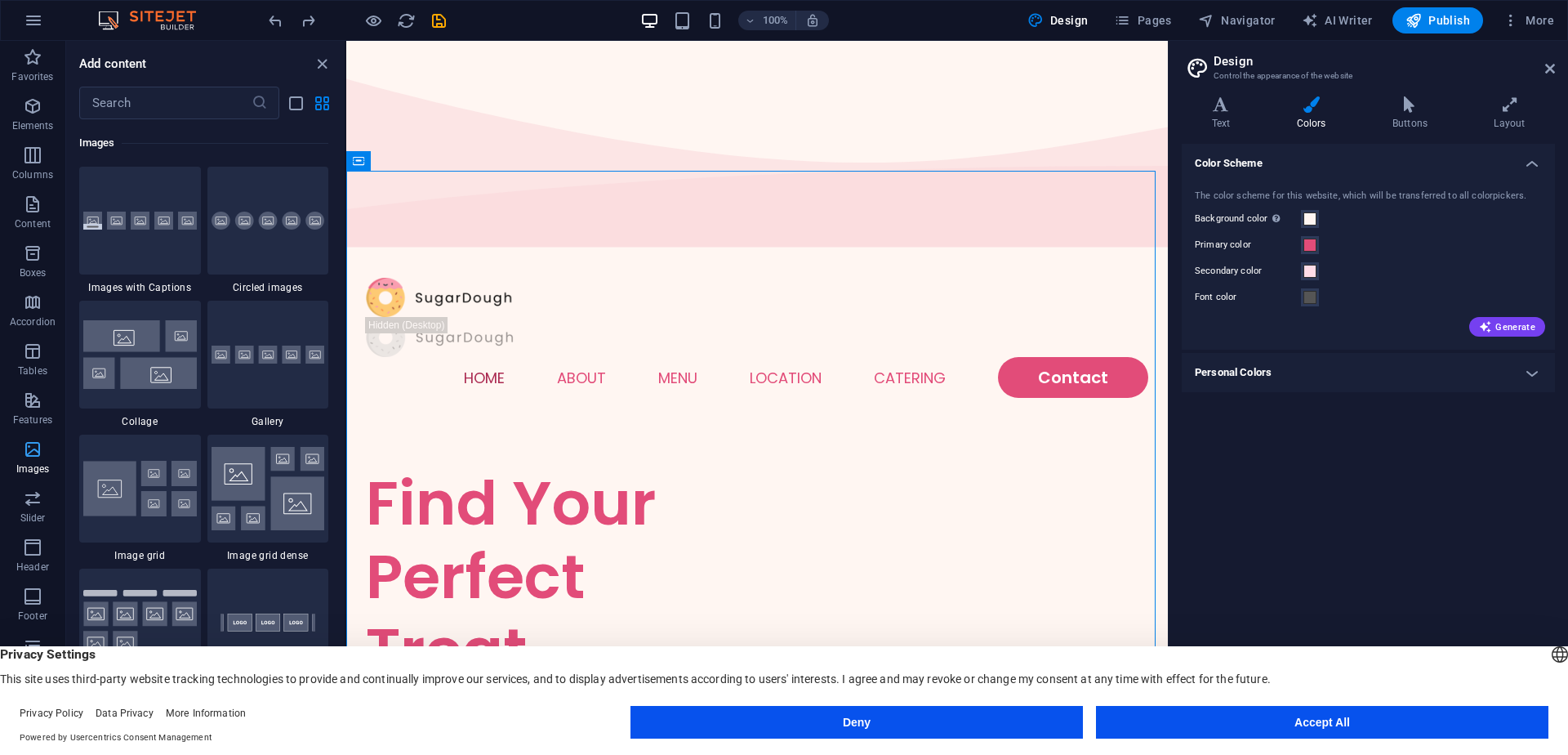
scroll to position [8284, 0]
click at [168, 499] on img at bounding box center [139, 488] width 113 height 55
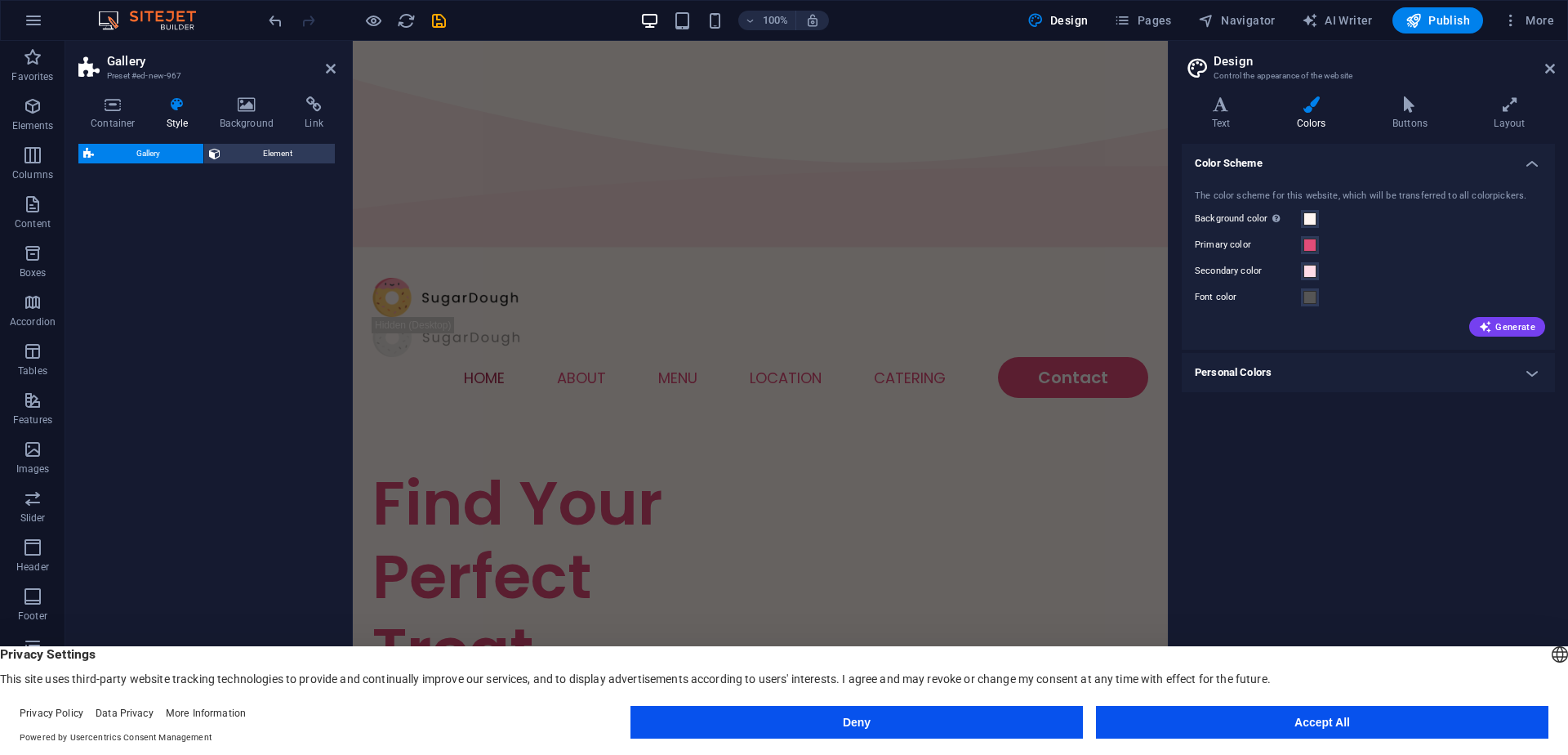
click at [150, 482] on div "Gallery Element" at bounding box center [207, 430] width 257 height 572
select select "rem"
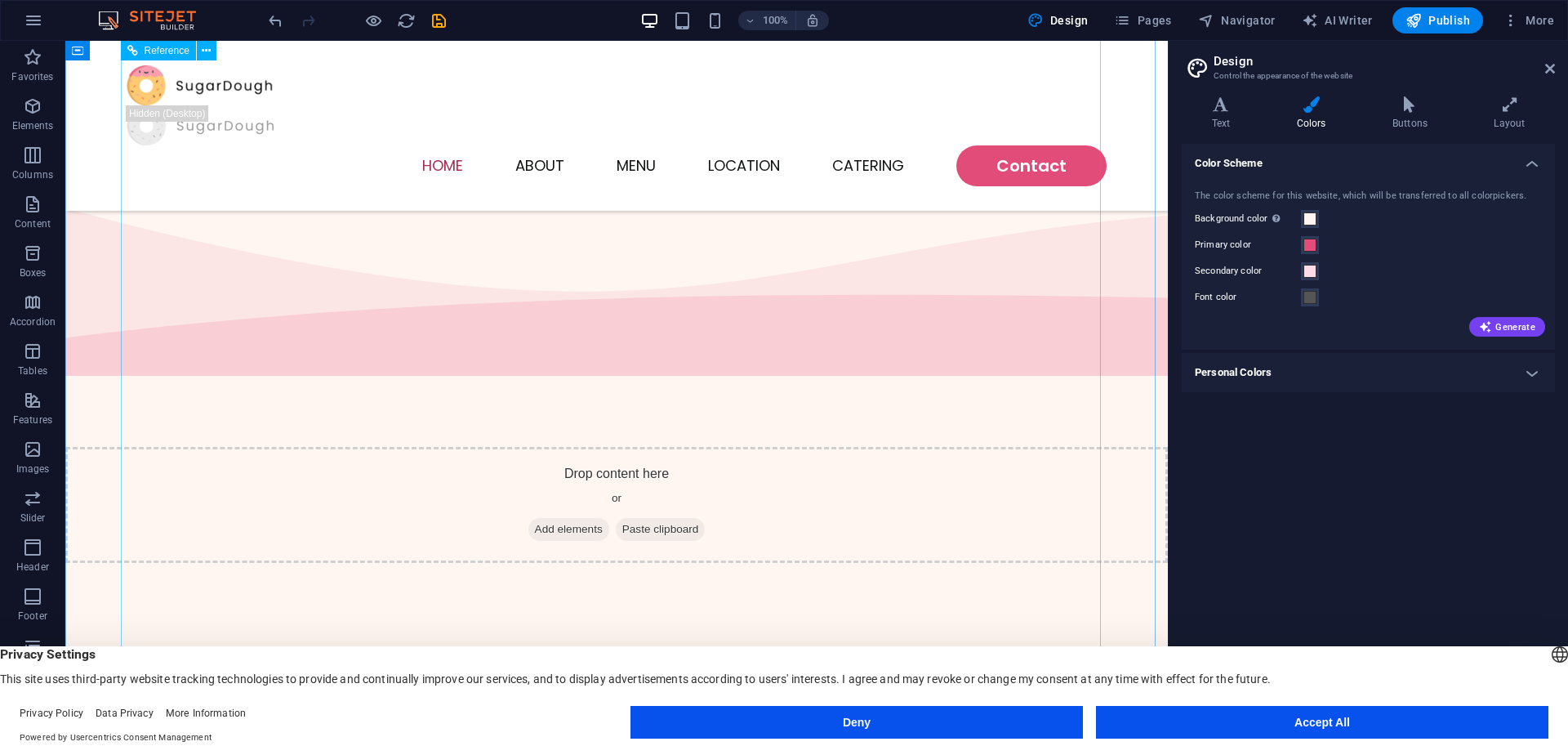
scroll to position [564, 0]
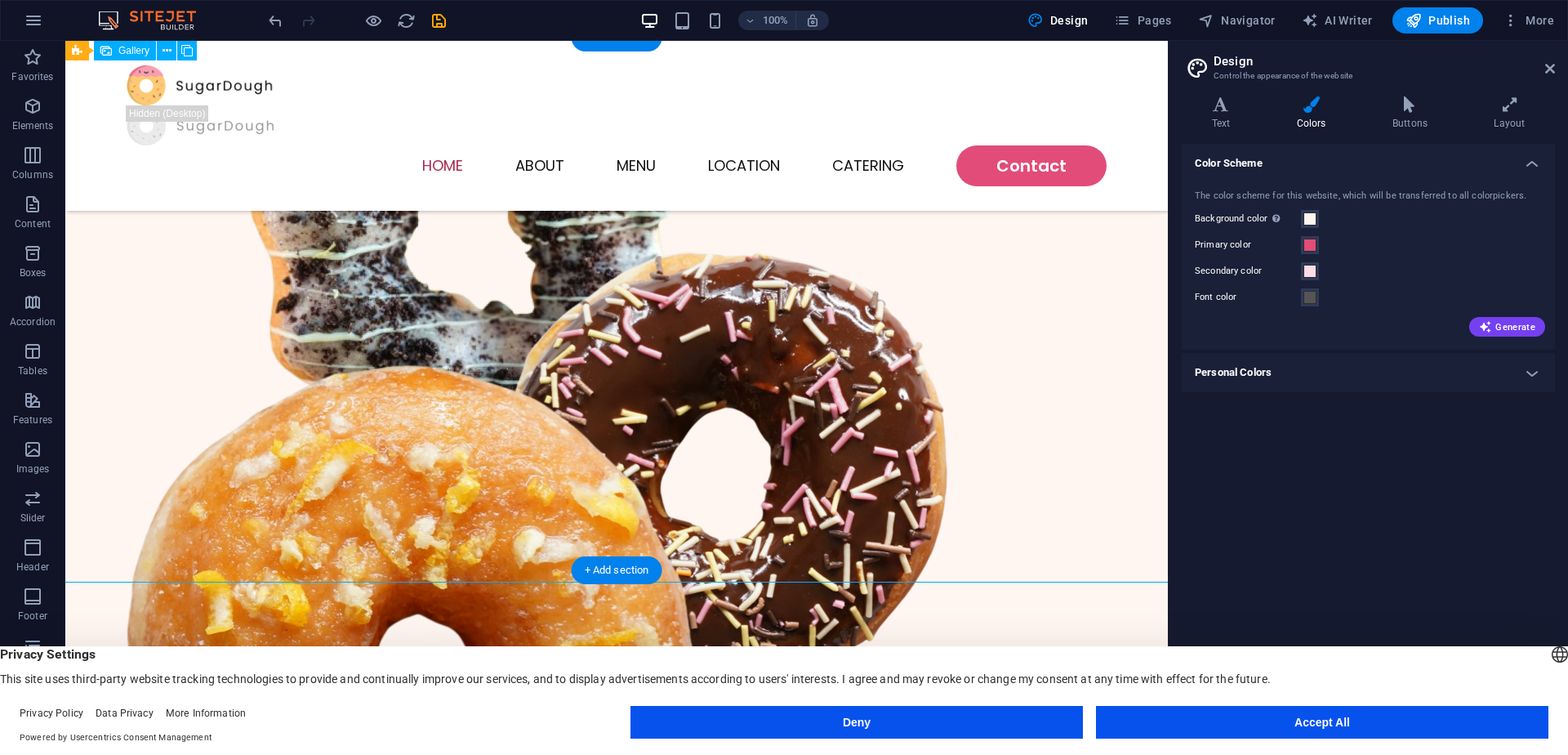
select select "4"
select select "px"
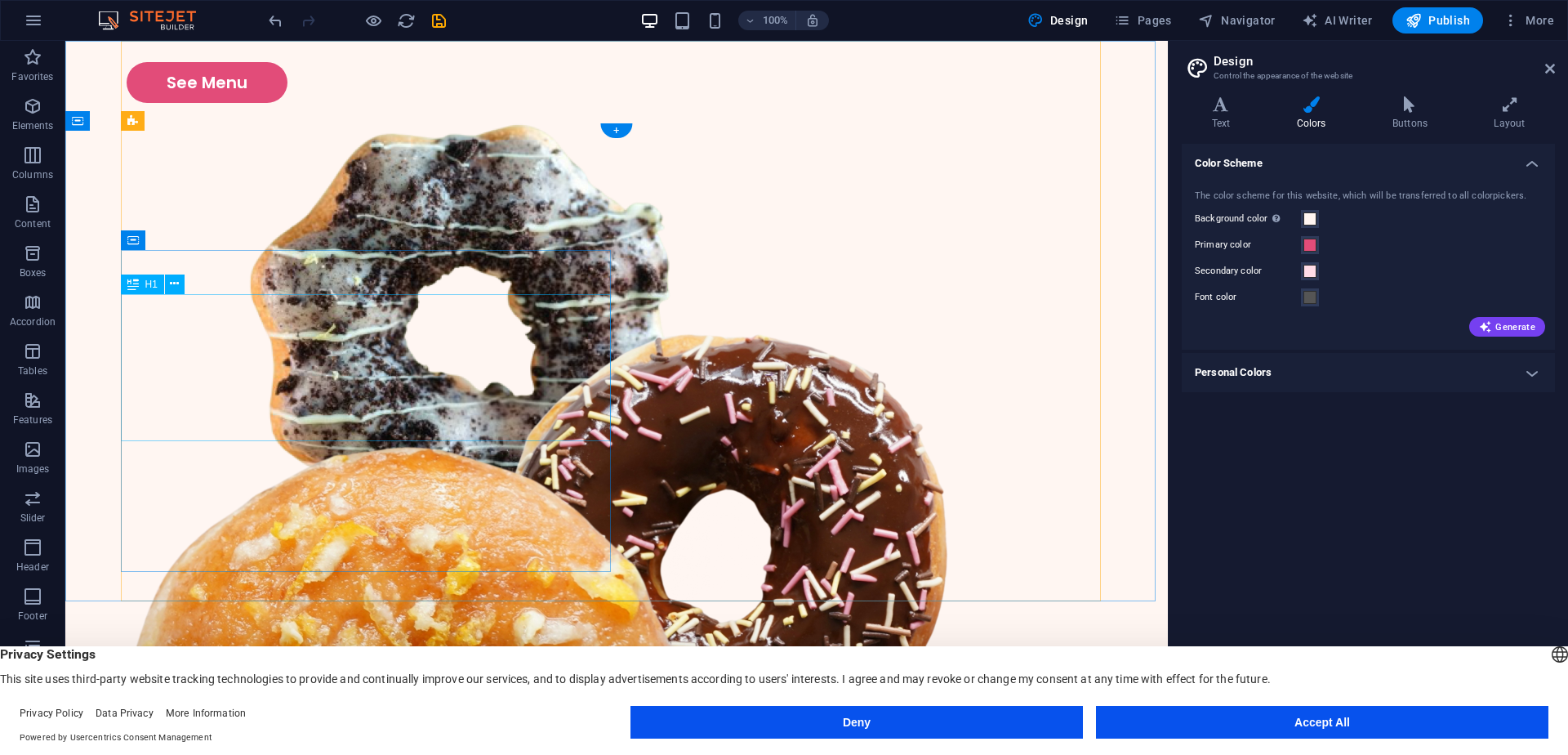
scroll to position [0, 0]
